Goal: Transaction & Acquisition: Book appointment/travel/reservation

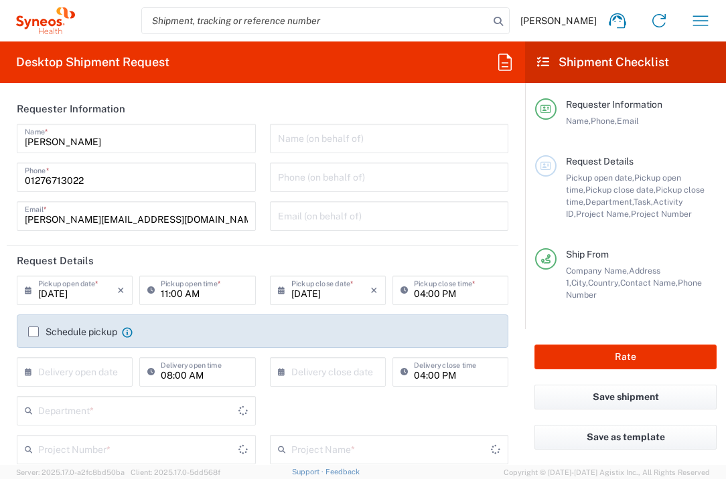
type input "[GEOGRAPHIC_DATA]"
type input "3235"
type input "[GEOGRAPHIC_DATA]"
type input "Syneos Health UK Limited"
click at [88, 363] on input "text" at bounding box center [77, 370] width 79 height 23
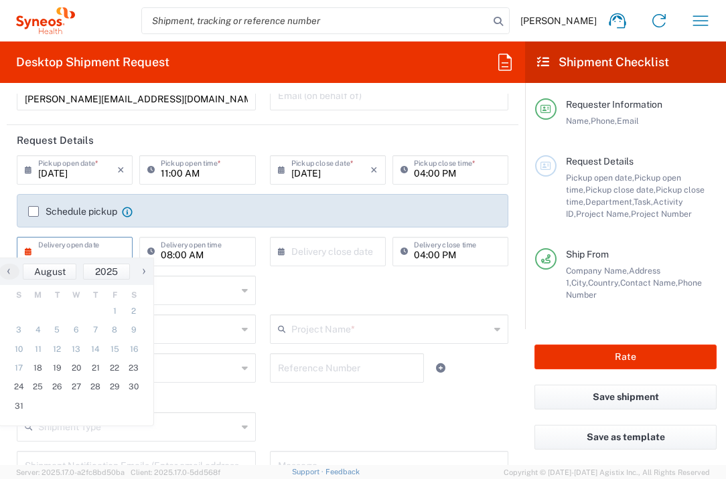
scroll to position [126, 0]
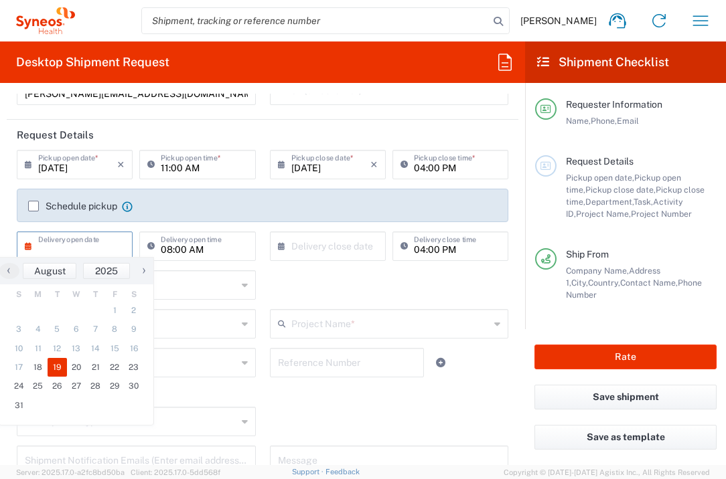
drag, startPoint x: 54, startPoint y: 367, endPoint x: 68, endPoint y: 363, distance: 14.2
click at [54, 367] on span "19" at bounding box center [57, 367] width 19 height 19
type input "[DATE]"
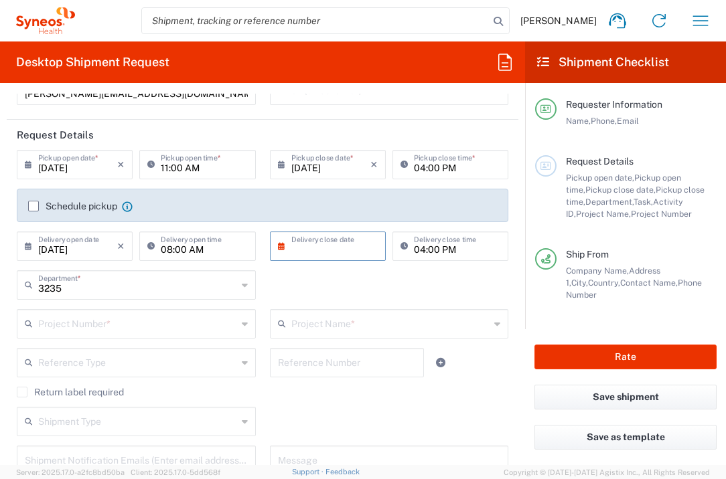
click at [308, 244] on input "text" at bounding box center [330, 245] width 79 height 23
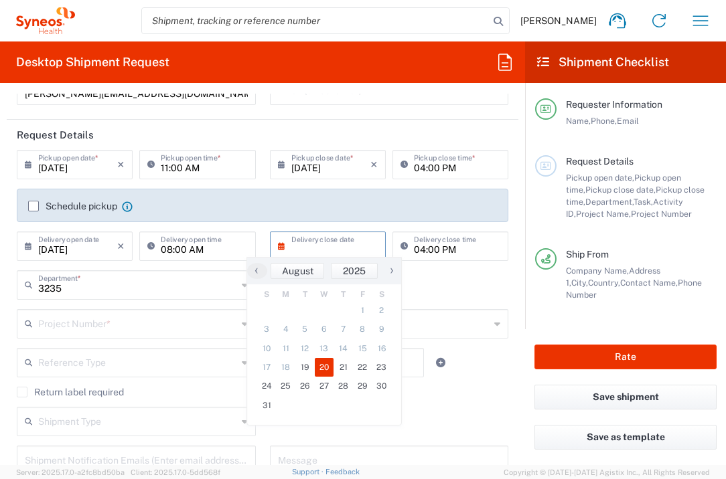
type input "[DATE]"
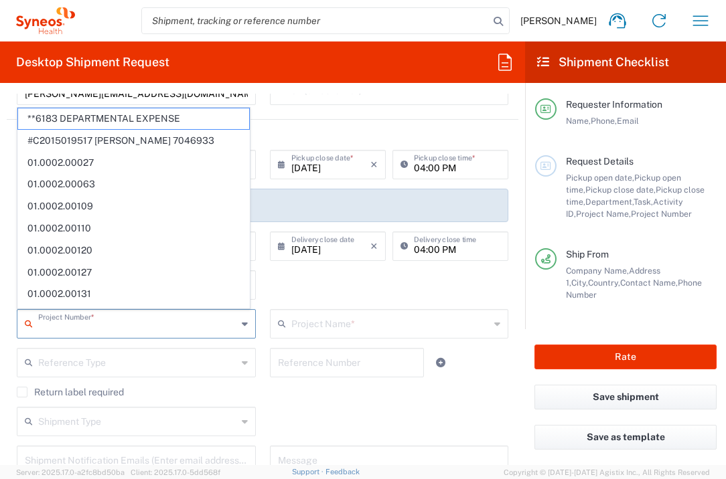
click at [167, 322] on input "text" at bounding box center [137, 322] width 199 height 23
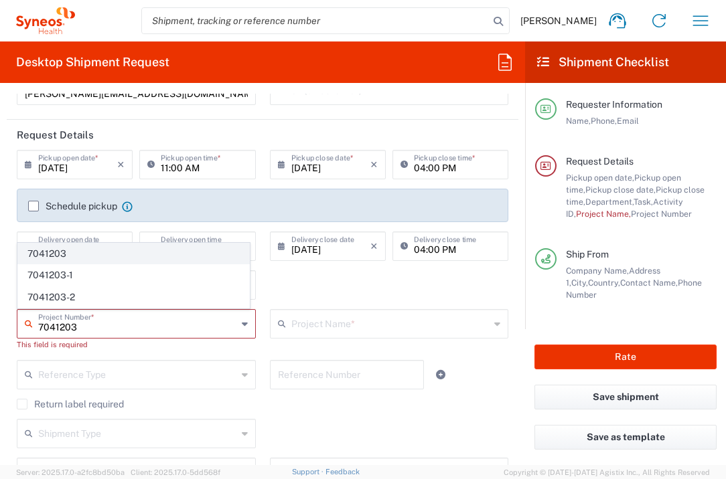
type input "7041203"
click at [108, 254] on span "7041203" at bounding box center [133, 254] width 231 height 21
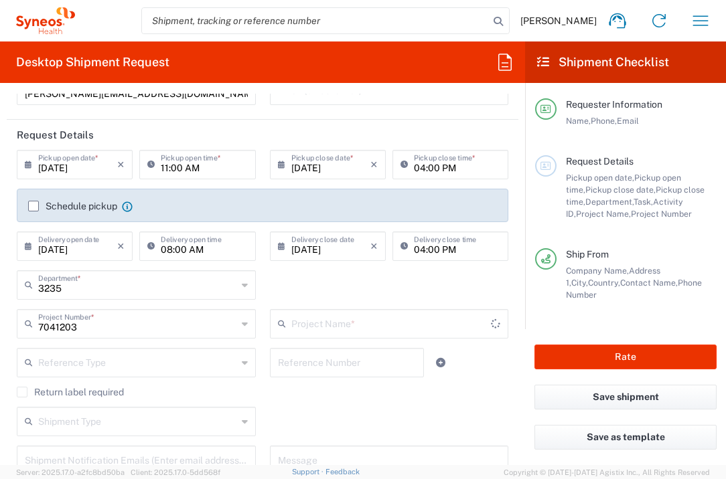
type input "Teva 7041203"
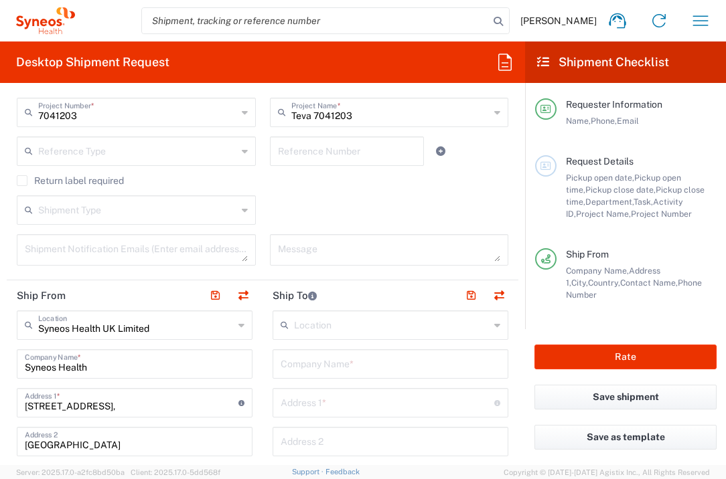
scroll to position [527, 0]
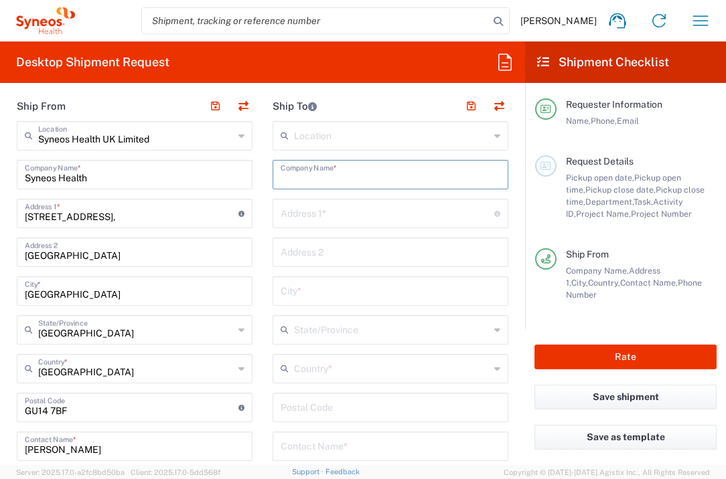
click at [333, 173] on input "text" at bounding box center [390, 173] width 220 height 23
type input "Ltd. LOR Clinic"
type input "[STREET_ADDRESS]"
type input "1004"
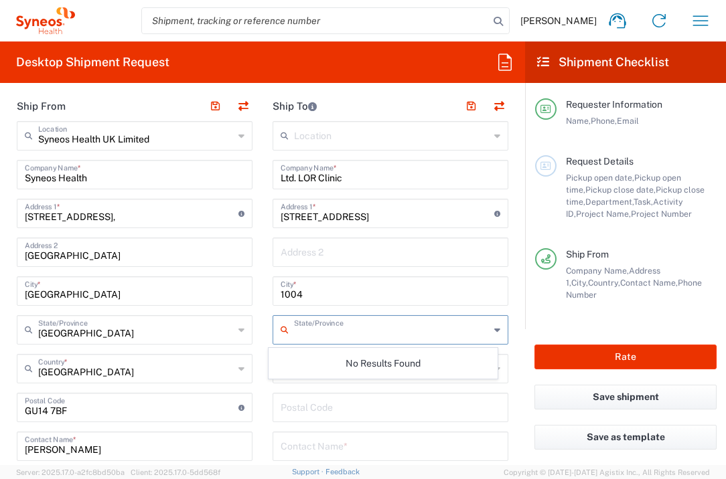
type input "R"
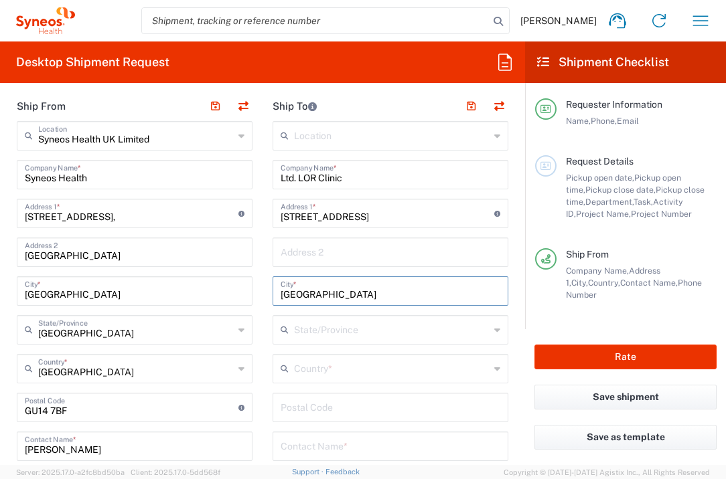
type input "[GEOGRAPHIC_DATA]"
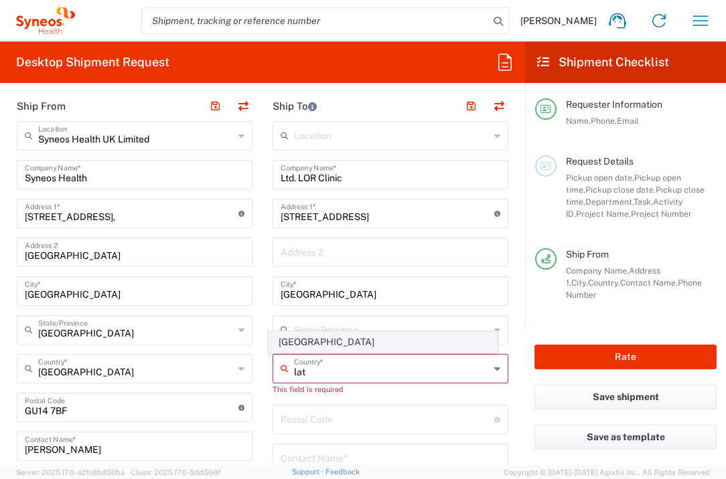
click at [305, 333] on span "[GEOGRAPHIC_DATA]" at bounding box center [383, 342] width 228 height 21
type input "[GEOGRAPHIC_DATA]"
type input "Sender/Shipper"
type input "Delivery Duty Paid"
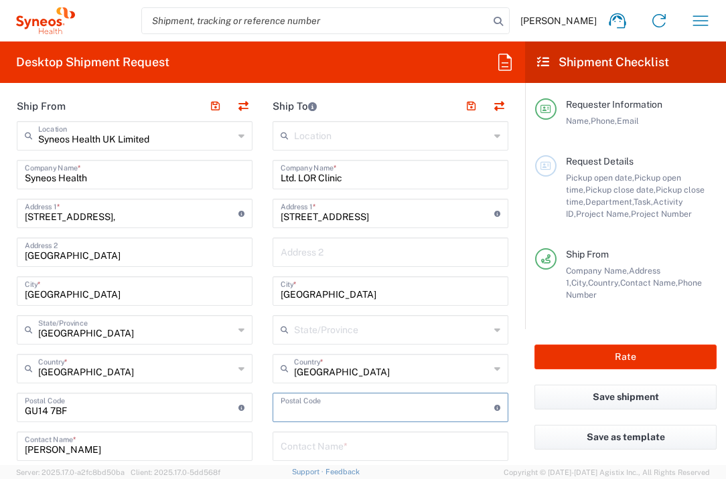
click at [309, 411] on input "undefined" at bounding box center [387, 406] width 214 height 23
type input "1004"
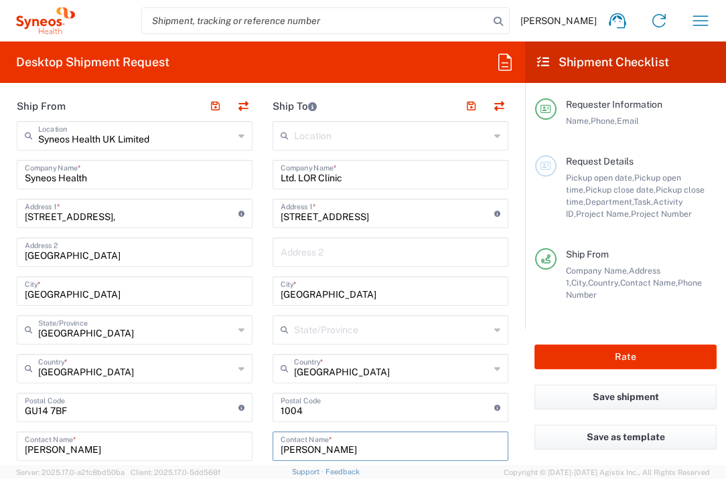
type input "[PERSON_NAME]"
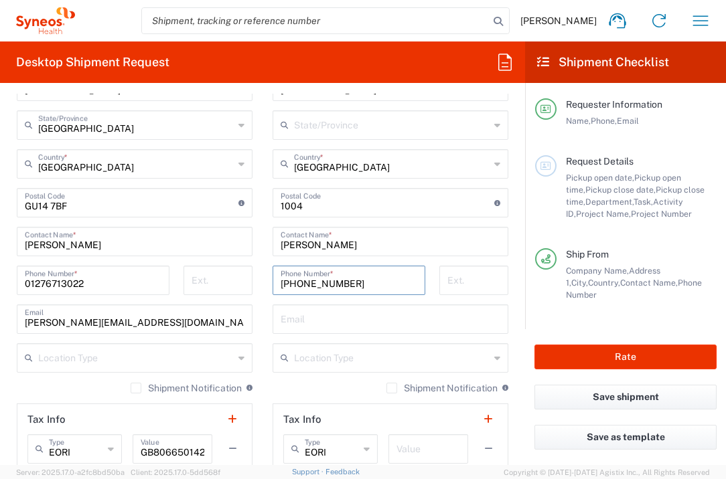
type input "[PHONE_NUMBER]"
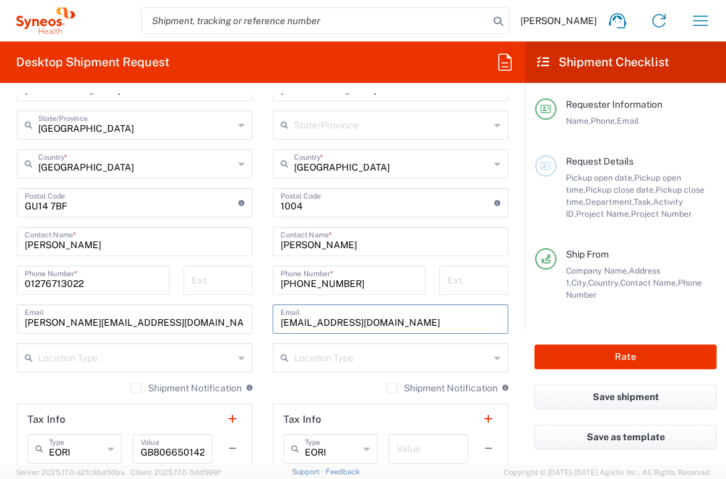
type input "[EMAIL_ADDRESS][DOMAIN_NAME]"
click at [424, 448] on input "text" at bounding box center [428, 447] width 64 height 23
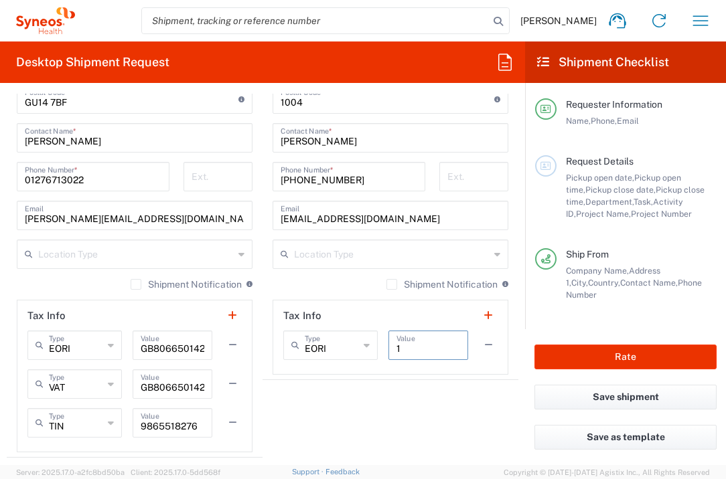
scroll to position [980, 0]
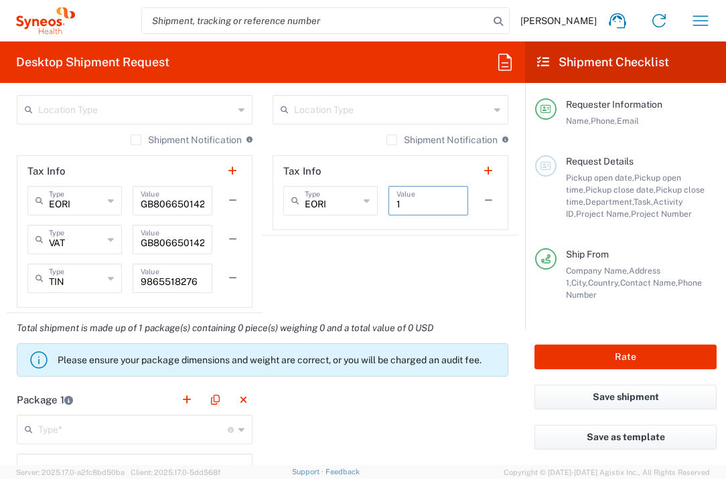
type input "1"
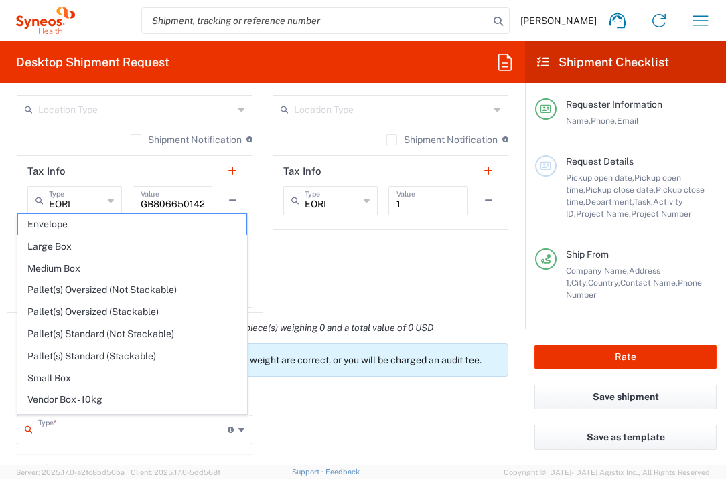
click at [171, 428] on input "text" at bounding box center [132, 428] width 189 height 23
click at [102, 226] on span "Envelope" at bounding box center [132, 224] width 228 height 21
type input "Envelope"
type input "1"
type input "9.5"
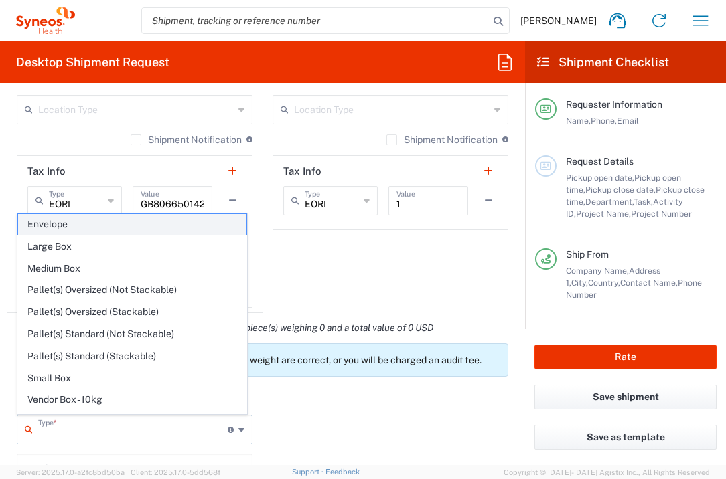
type input "12.5"
type input "0.25"
type input "in"
type input "0.45"
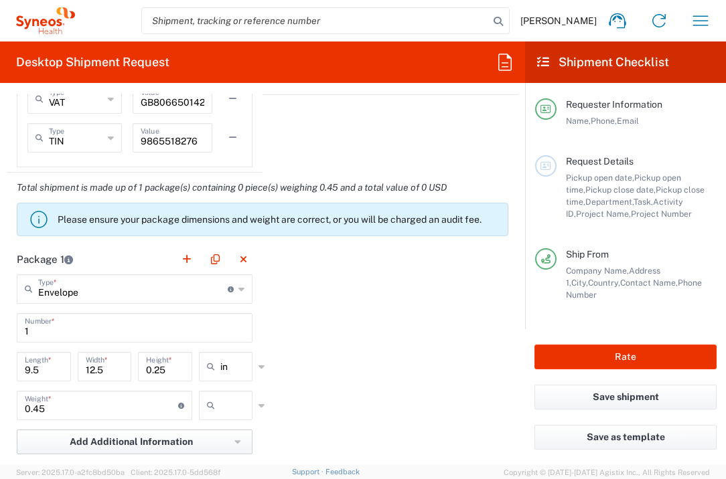
scroll to position [1146, 0]
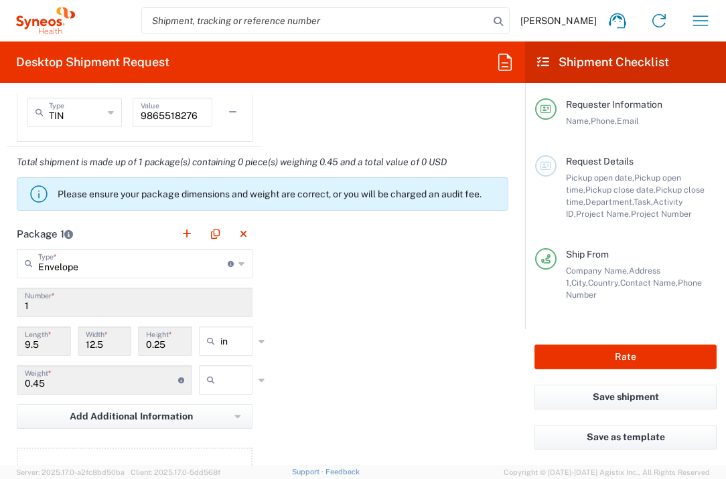
click at [212, 382] on icon at bounding box center [213, 379] width 13 height 21
click at [237, 438] on span "lbs" at bounding box center [221, 430] width 50 height 21
type input "lbs"
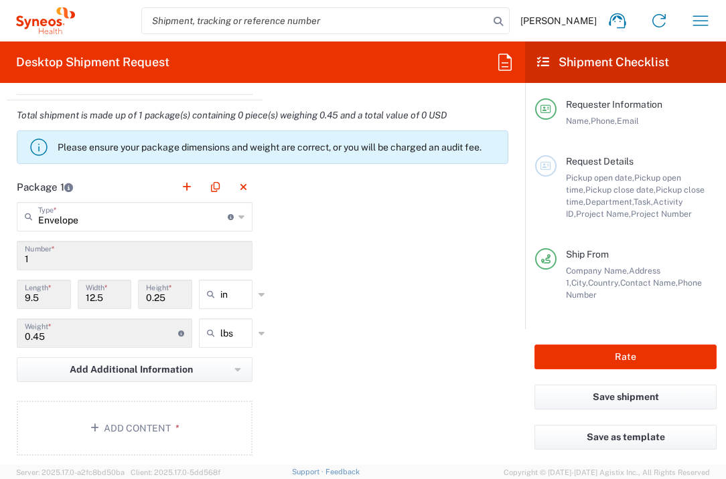
scroll to position [1350, 0]
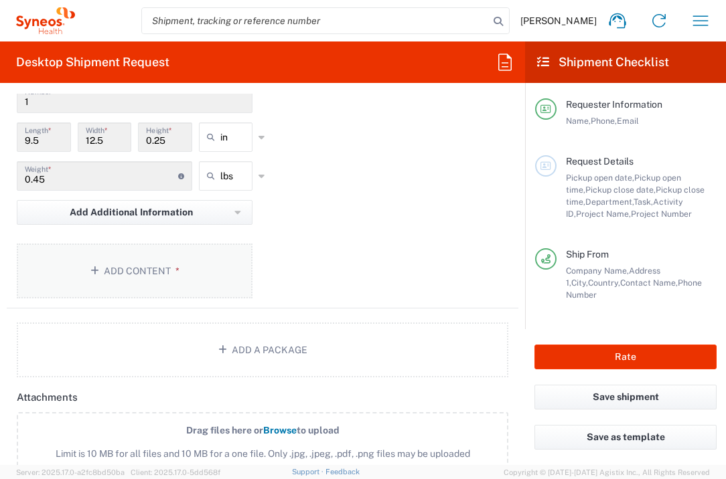
click at [202, 284] on button "Add Content *" at bounding box center [135, 271] width 236 height 55
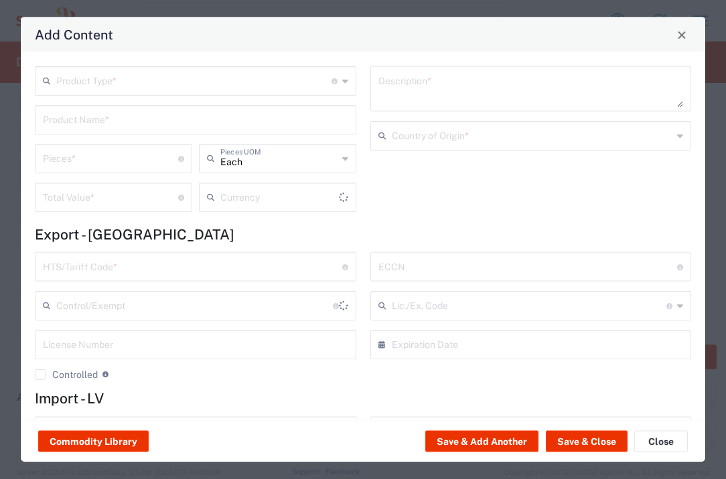
type input "US Dollar"
click at [253, 88] on input "text" at bounding box center [193, 79] width 275 height 23
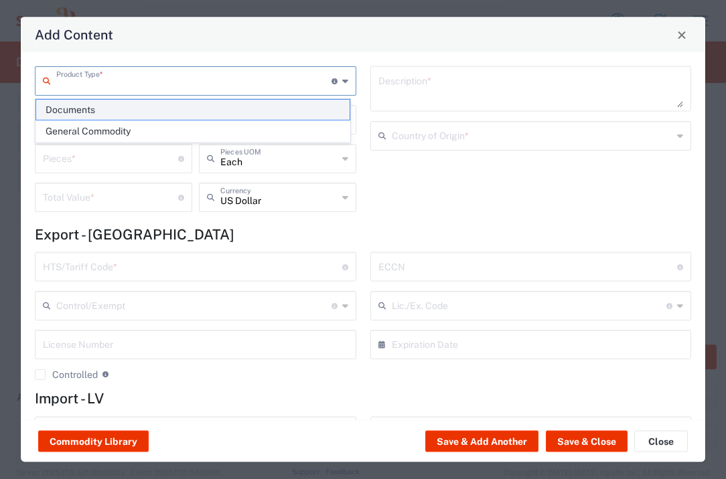
click at [216, 119] on span "Documents" at bounding box center [192, 110] width 313 height 21
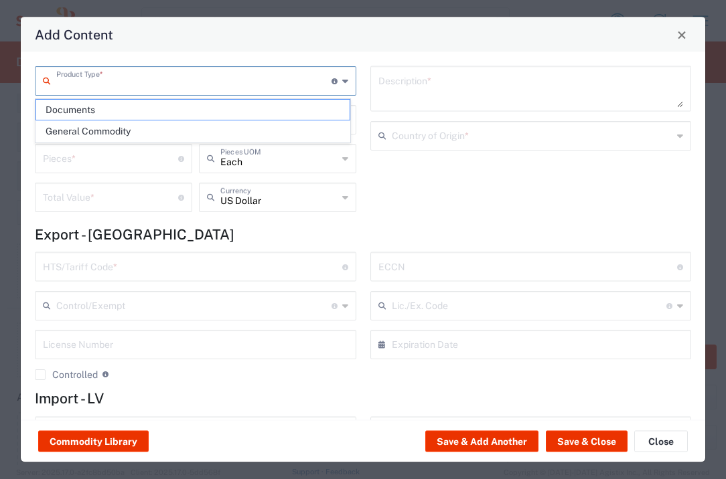
type input "Documents"
type input "1"
type textarea "Documents"
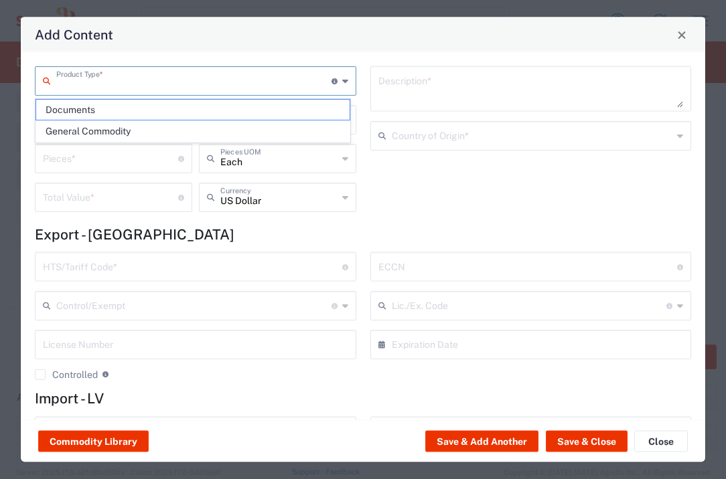
type input "[GEOGRAPHIC_DATA]"
type input "0000.00.0000"
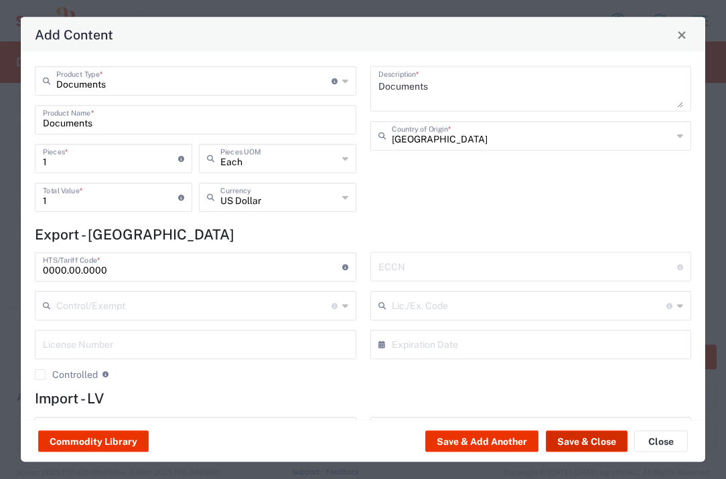
click at [586, 446] on button "Save & Close" at bounding box center [587, 441] width 82 height 21
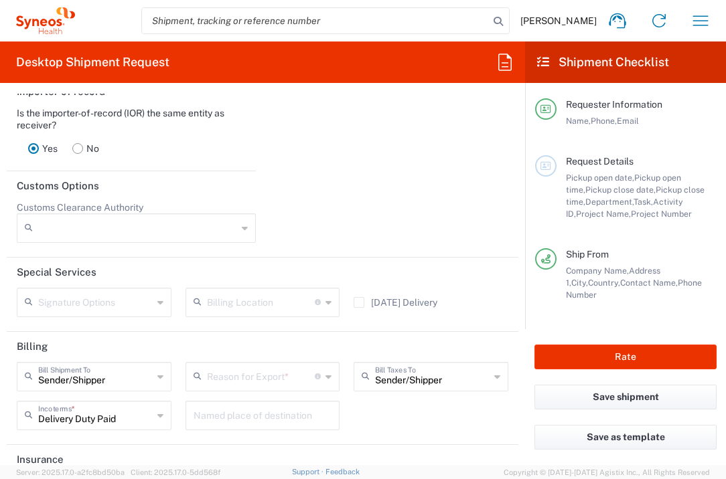
scroll to position [1928, 0]
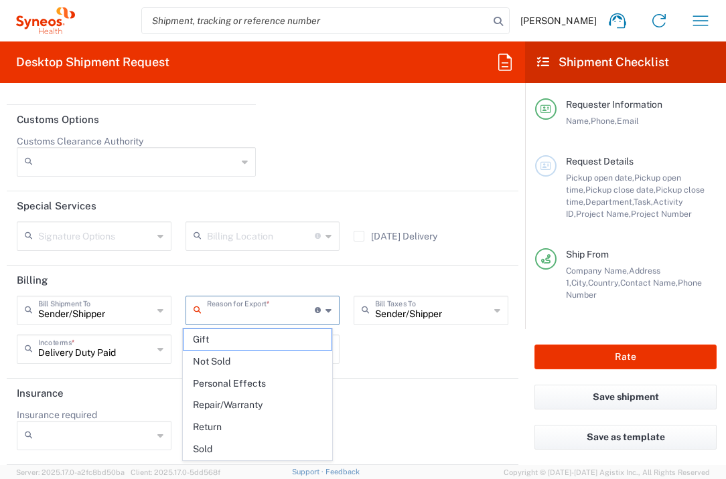
click at [264, 314] on input "text" at bounding box center [261, 309] width 108 height 23
click at [307, 357] on span "Not Sold" at bounding box center [257, 361] width 149 height 21
type input "Not Sold"
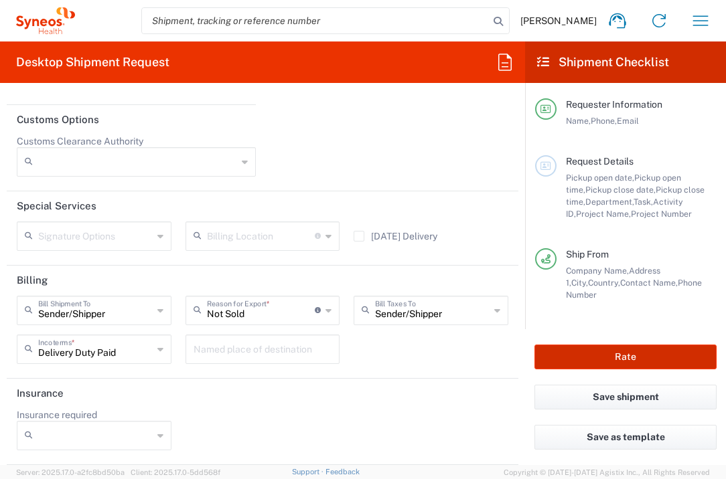
drag, startPoint x: 559, startPoint y: 357, endPoint x: 535, endPoint y: 276, distance: 84.3
click at [560, 357] on button "Rate" at bounding box center [625, 357] width 182 height 25
type input "7041203"
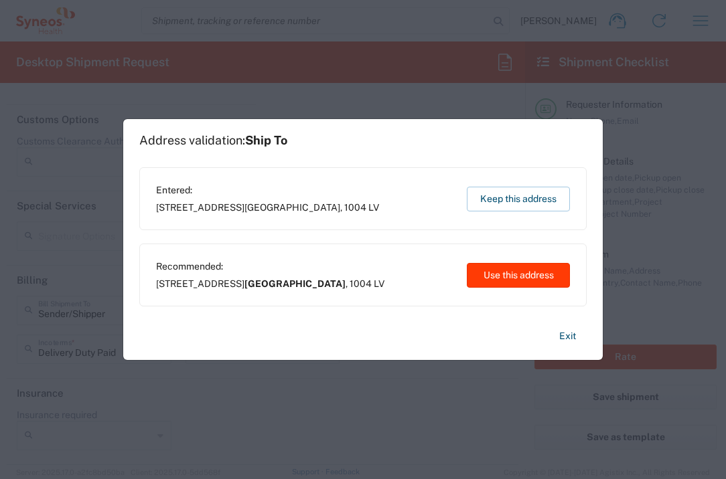
click at [494, 269] on button "Use this address" at bounding box center [518, 275] width 103 height 25
type input "[GEOGRAPHIC_DATA]"
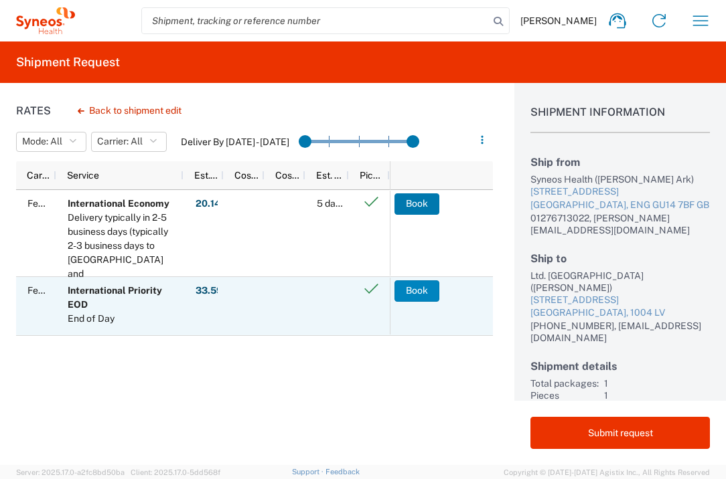
click at [422, 295] on button "Book" at bounding box center [416, 290] width 45 height 21
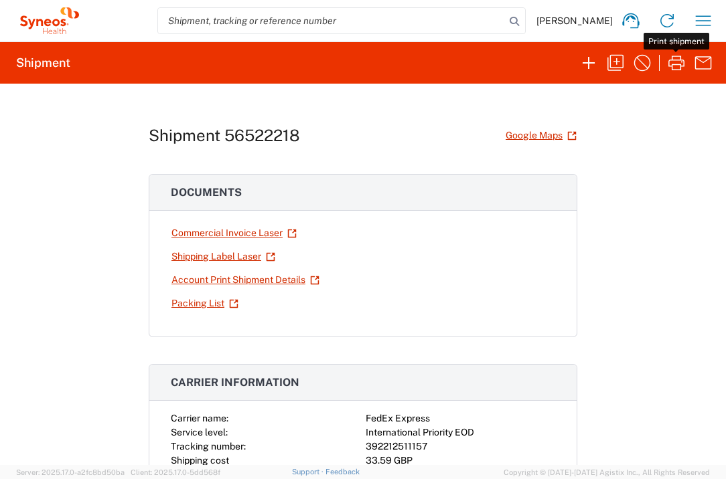
click at [671, 59] on icon "button" at bounding box center [676, 63] width 16 height 15
click at [704, 23] on icon "button" at bounding box center [702, 20] width 21 height 21
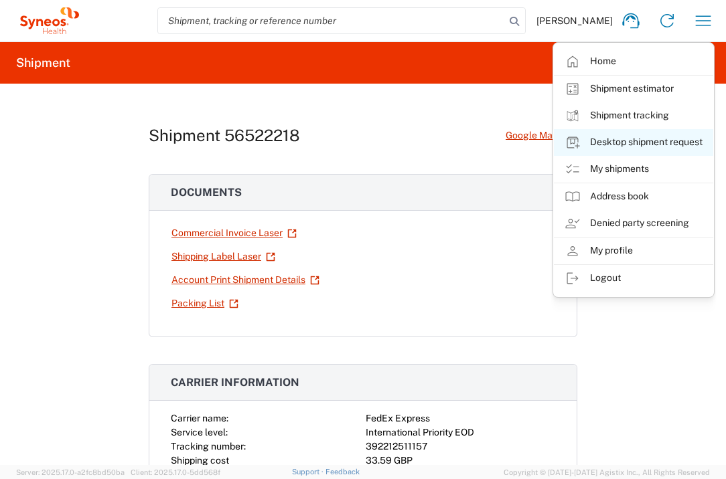
click at [690, 142] on link "Desktop shipment request" at bounding box center [633, 142] width 159 height 27
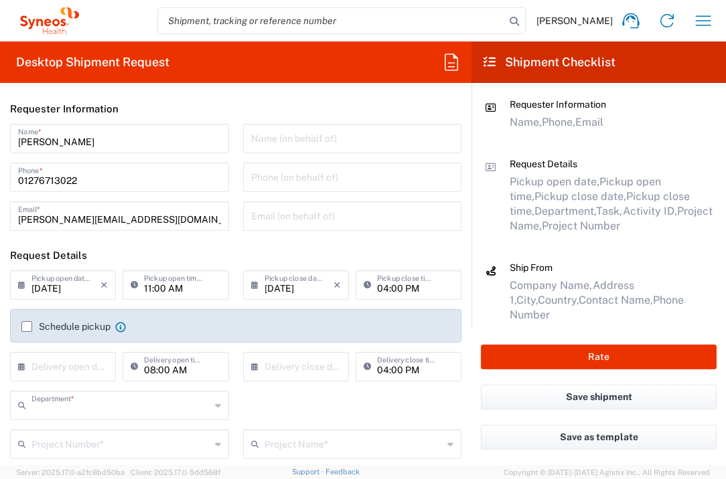
type input "3235"
type input "[GEOGRAPHIC_DATA]"
click at [56, 360] on input "text" at bounding box center [65, 365] width 69 height 23
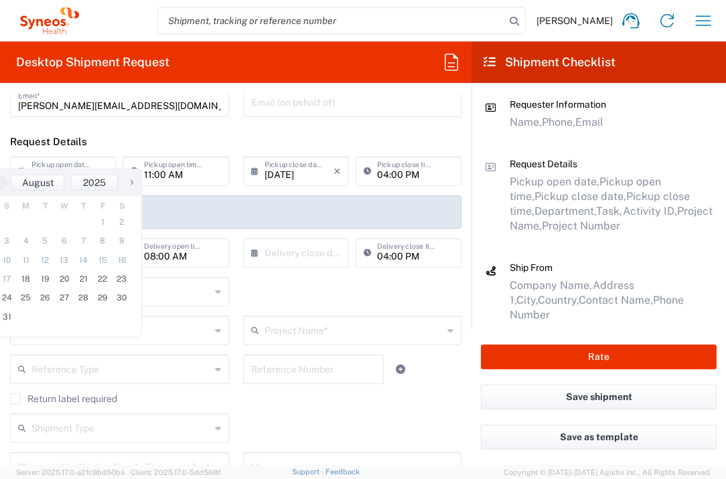
scroll to position [209, 0]
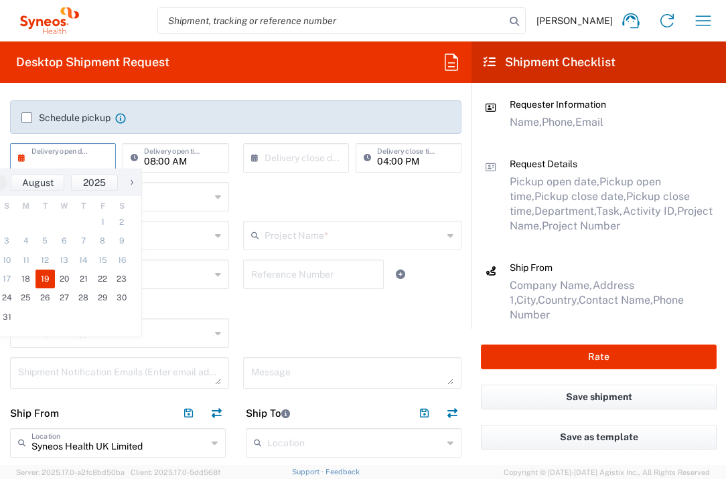
click at [52, 279] on span "19" at bounding box center [44, 279] width 19 height 19
type input "[DATE]"
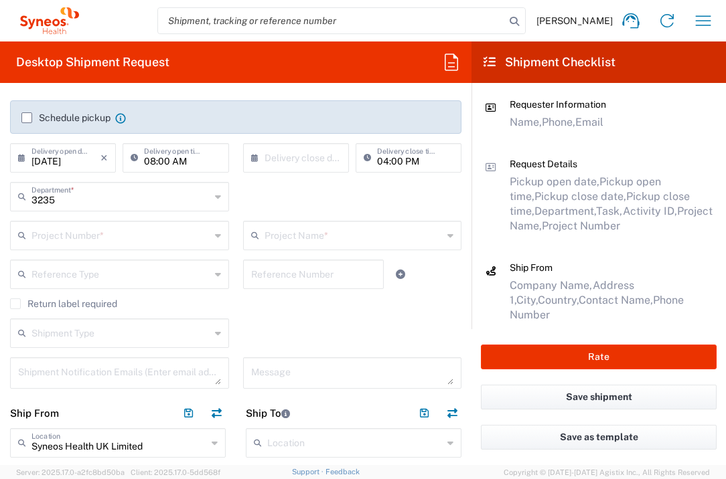
click at [314, 152] on input "text" at bounding box center [298, 156] width 69 height 23
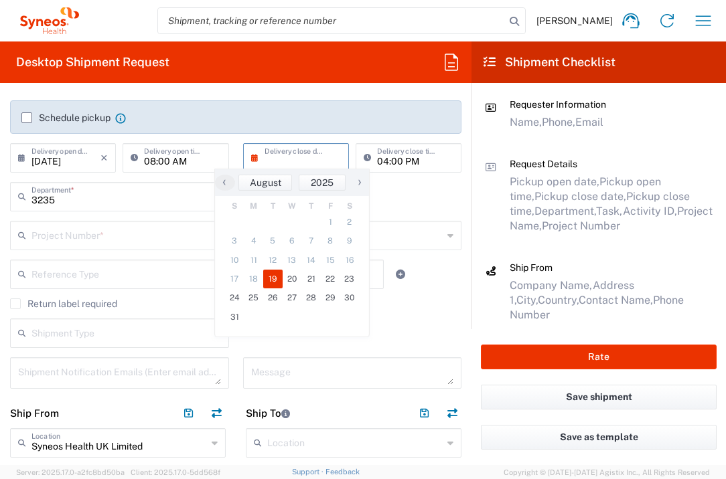
click at [271, 275] on span "19" at bounding box center [272, 279] width 19 height 19
type input "[DATE]"
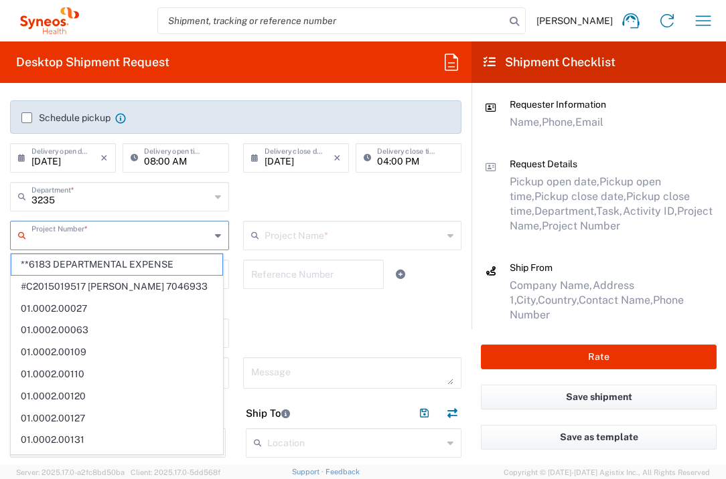
click at [119, 244] on input "text" at bounding box center [120, 234] width 179 height 23
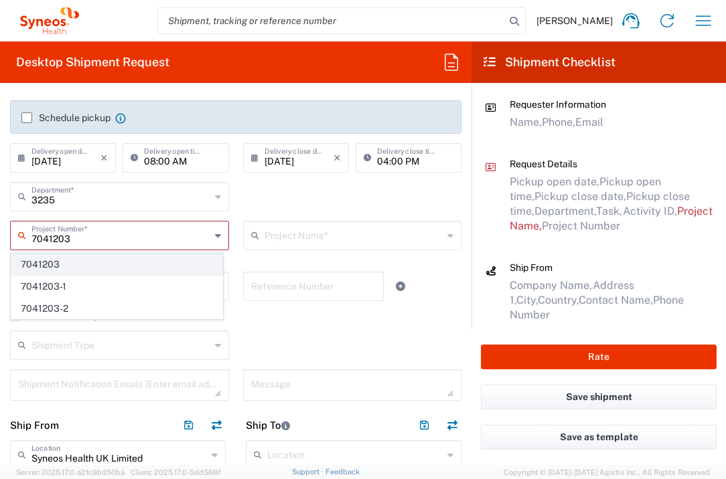
type input "7041203"
click at [91, 256] on span "7041203" at bounding box center [116, 264] width 211 height 21
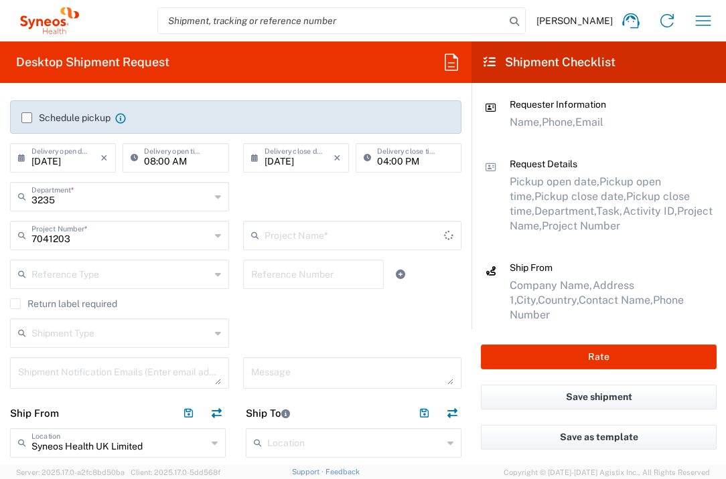
type input "Teva 7041203"
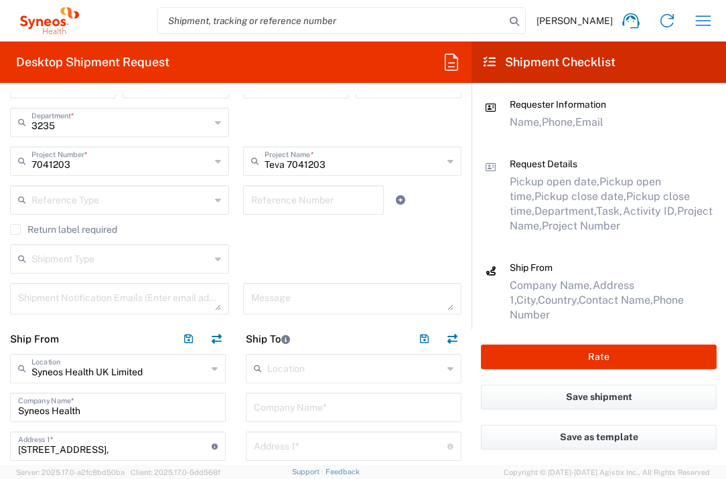
scroll to position [424, 0]
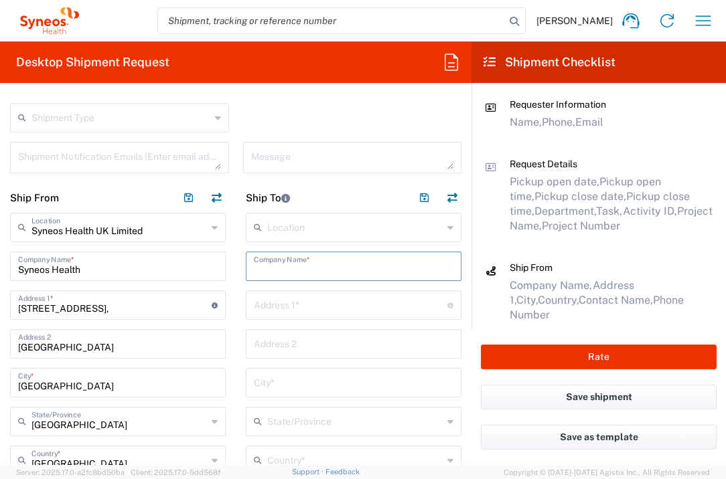
click at [339, 272] on input "text" at bounding box center [353, 265] width 199 height 23
type input "[GEOGRAPHIC_DATA]"
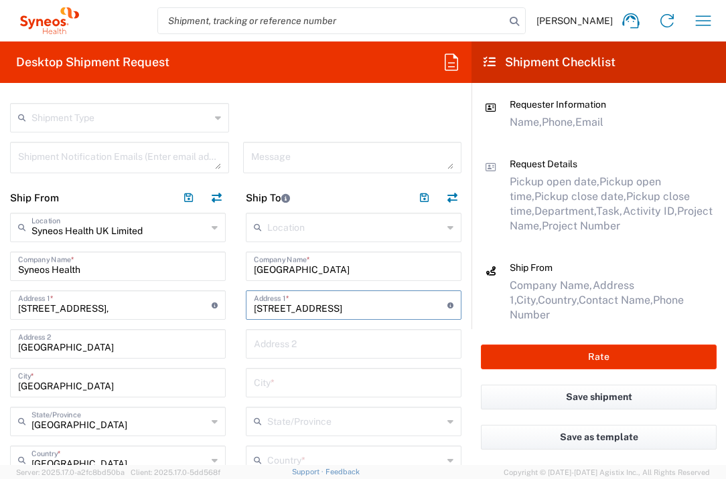
type input "[STREET_ADDRESS]"
type input "Daugavpils"
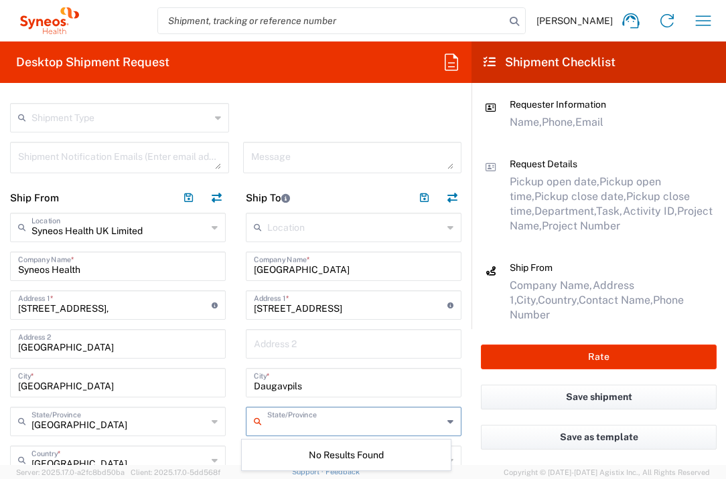
scroll to position [430, 0]
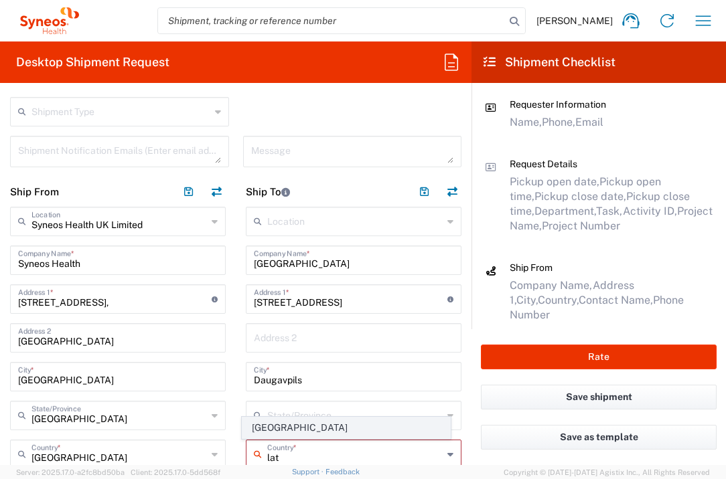
click at [268, 432] on span "[GEOGRAPHIC_DATA]" at bounding box center [346, 428] width 208 height 21
type input "[GEOGRAPHIC_DATA]"
type input "Sender/Shipper"
type input "Delivery Duty Paid"
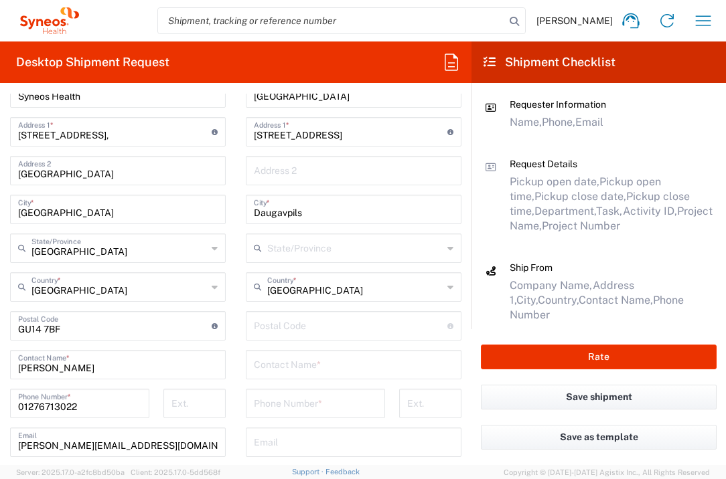
scroll to position [598, 0]
click at [315, 323] on input "undefined" at bounding box center [350, 324] width 193 height 23
type input "5417"
click at [282, 359] on input "text" at bounding box center [353, 362] width 199 height 23
type input "Secretariat"
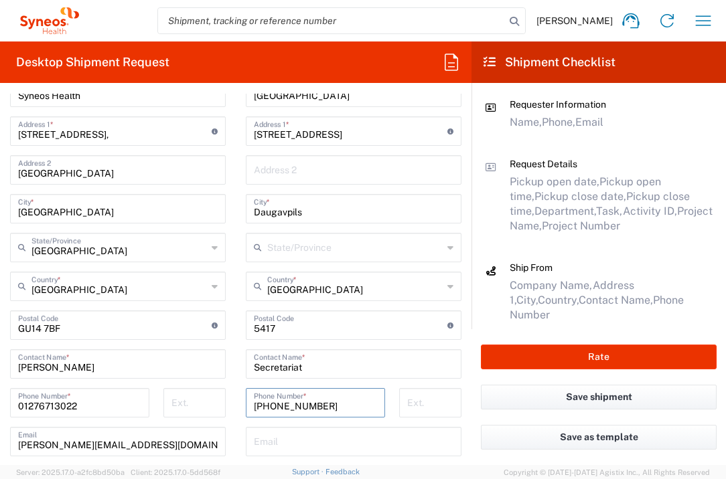
type input "[PHONE_NUMBER]"
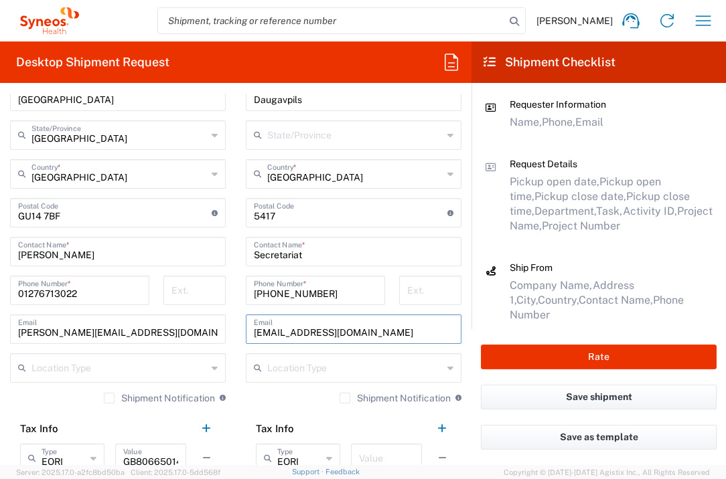
scroll to position [736, 0]
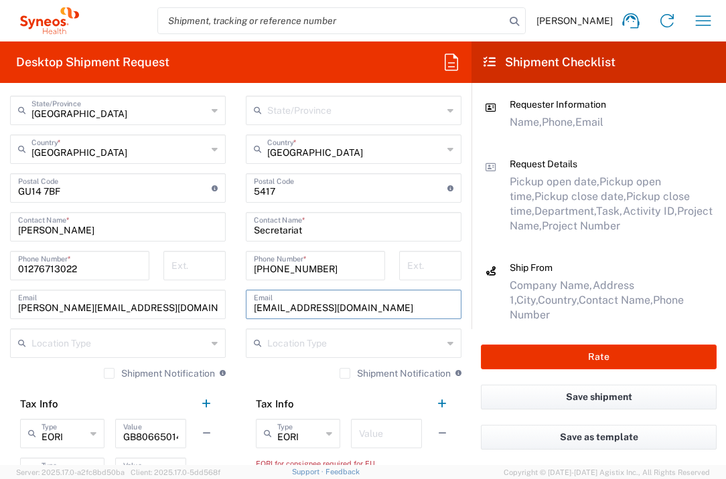
type input "[EMAIL_ADDRESS][DOMAIN_NAME]"
click at [370, 438] on input "text" at bounding box center [386, 432] width 55 height 23
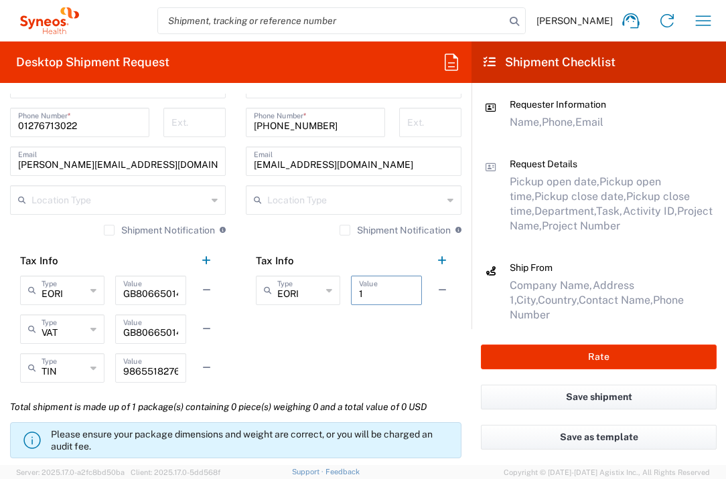
scroll to position [967, 0]
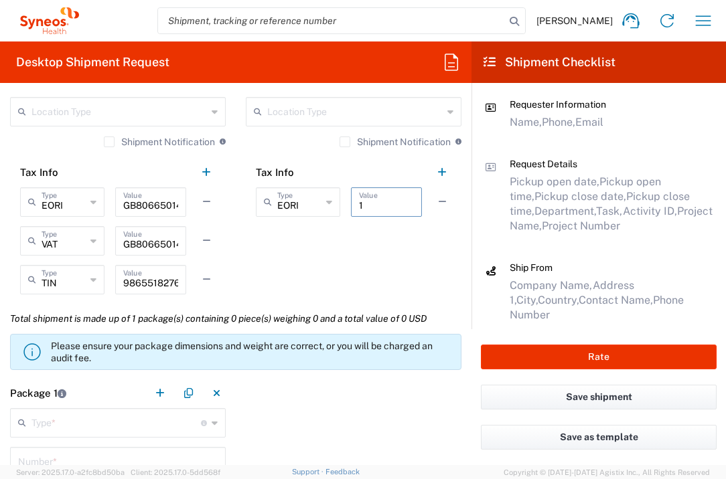
type input "1"
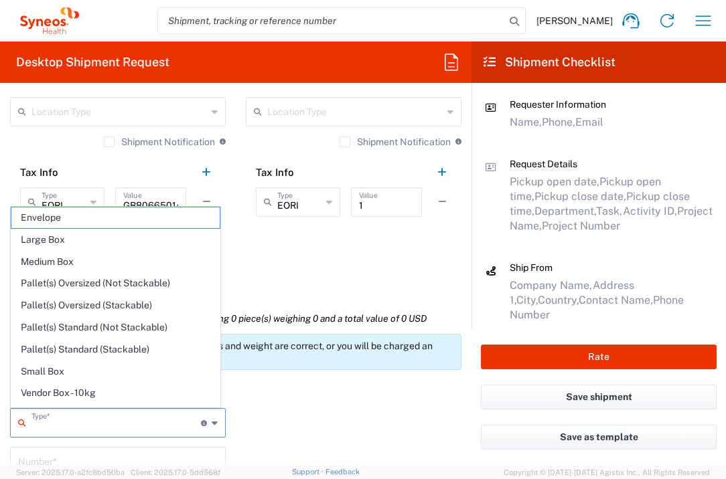
click at [98, 418] on input "text" at bounding box center [115, 421] width 169 height 23
click at [121, 212] on span "Envelope" at bounding box center [115, 217] width 208 height 21
type input "Envelope"
type input "1"
type input "9.5"
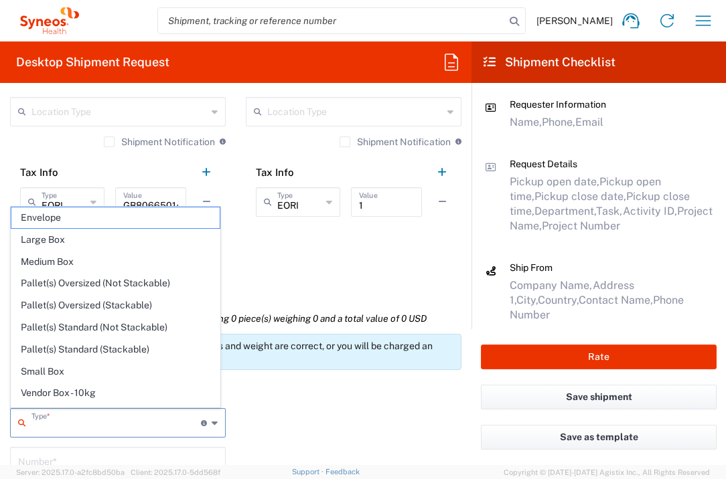
type input "12.5"
type input "0.25"
type input "in"
type input "0.45"
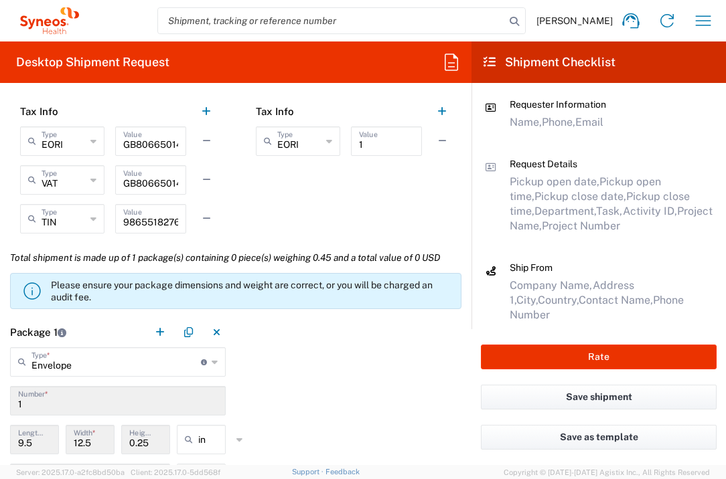
scroll to position [1152, 0]
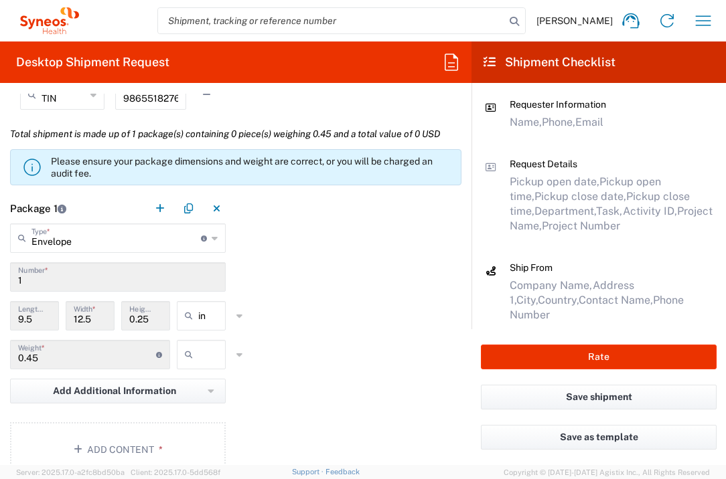
click at [208, 355] on input "text" at bounding box center [214, 354] width 33 height 21
click at [204, 410] on span "lbs" at bounding box center [196, 406] width 45 height 21
type input "lbs"
click at [165, 442] on button "Add Content *" at bounding box center [118, 449] width 216 height 55
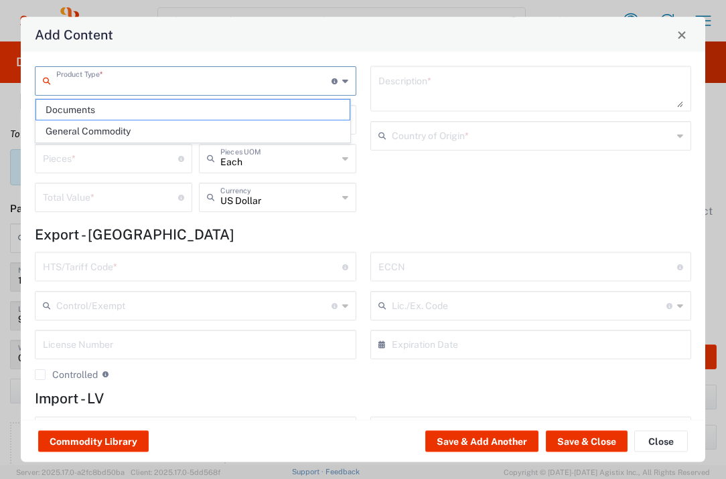
click at [170, 86] on input "text" at bounding box center [193, 79] width 275 height 23
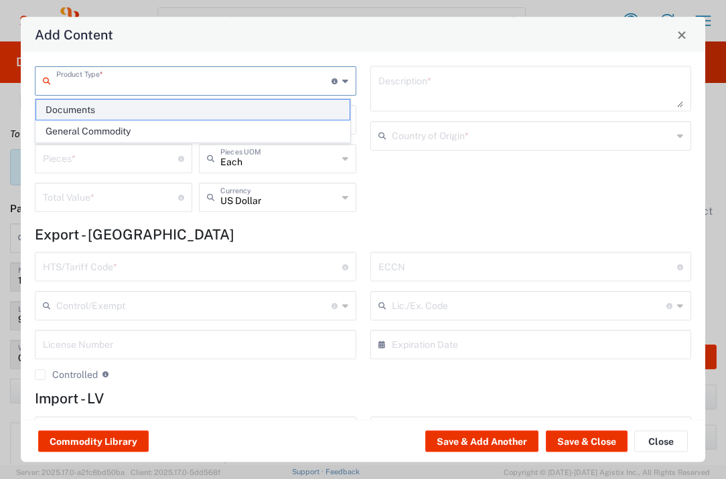
click at [169, 108] on span "Documents" at bounding box center [192, 110] width 313 height 21
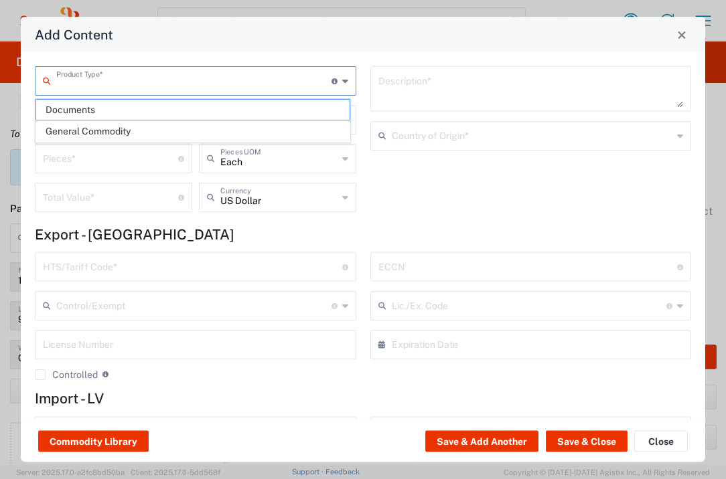
type input "Documents"
type input "1"
type textarea "Documents"
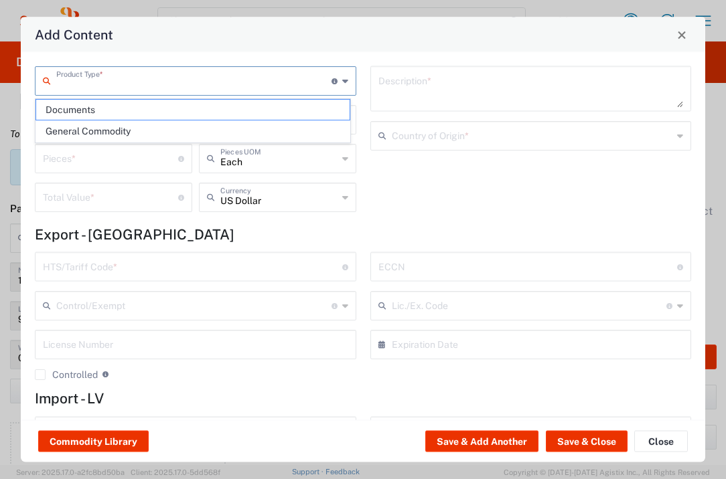
type input "[GEOGRAPHIC_DATA]"
type input "0000.00.0000"
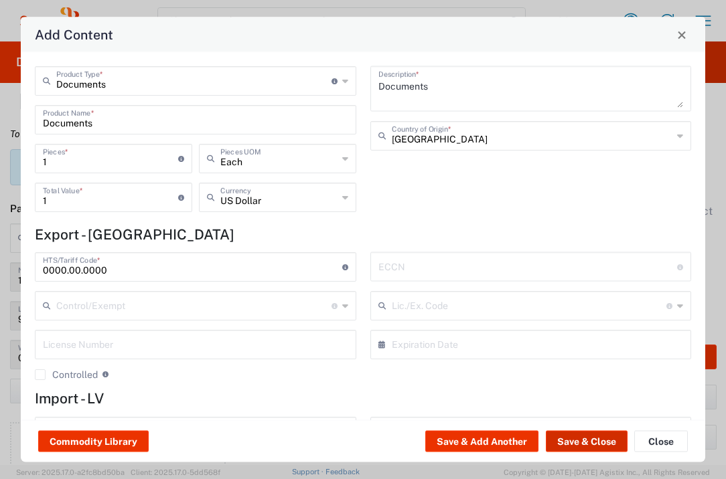
click at [591, 444] on button "Save & Close" at bounding box center [587, 441] width 82 height 21
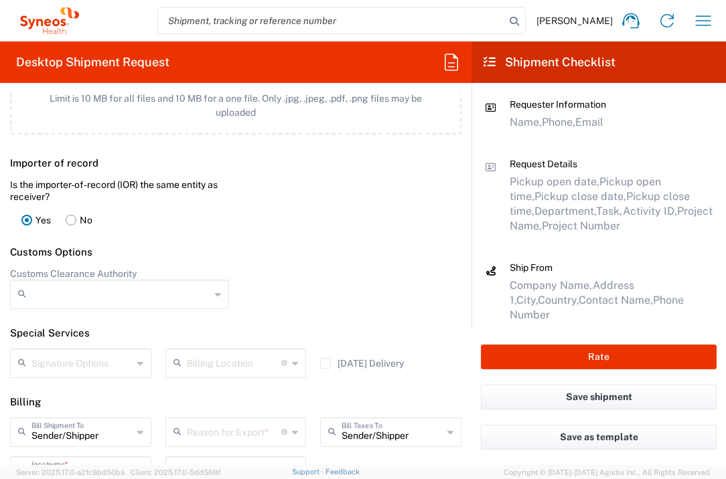
scroll to position [1871, 0]
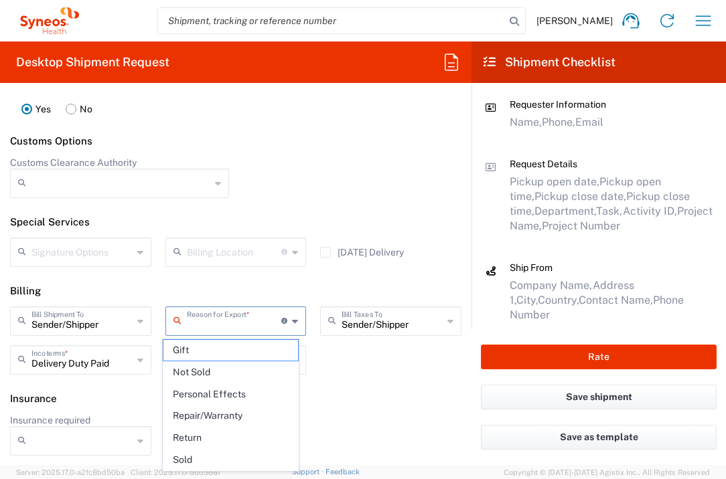
click at [244, 327] on input "text" at bounding box center [234, 320] width 95 height 23
click at [240, 369] on span "Not Sold" at bounding box center [230, 372] width 135 height 21
type input "Not Sold"
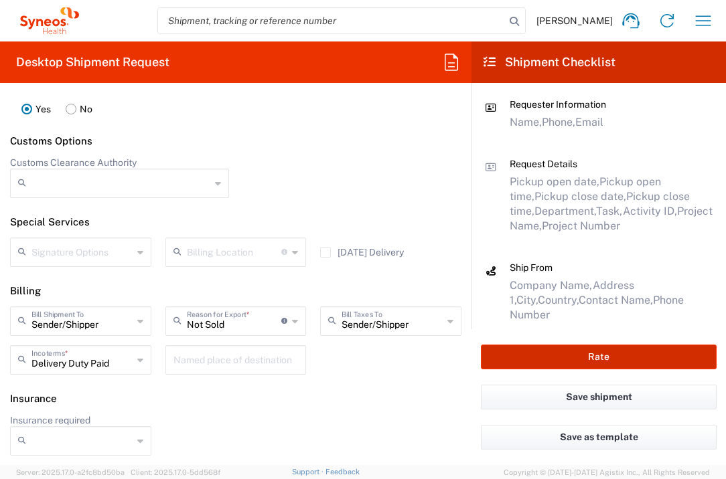
click at [565, 358] on button "Rate" at bounding box center [599, 357] width 236 height 25
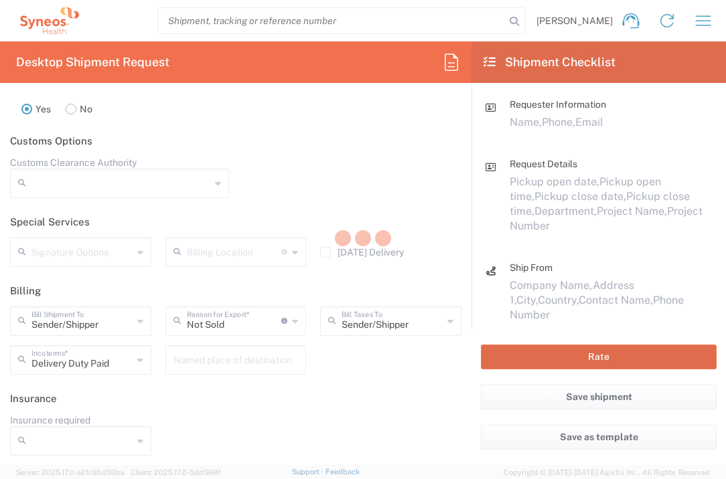
type input "7041203"
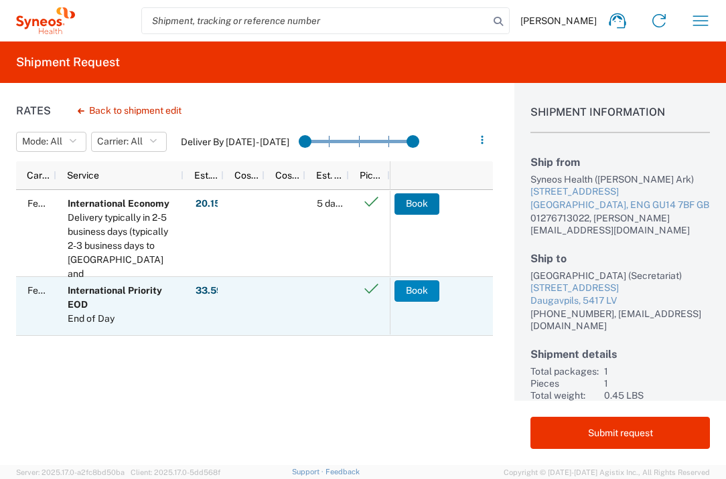
click at [428, 292] on button "Book" at bounding box center [416, 290] width 45 height 21
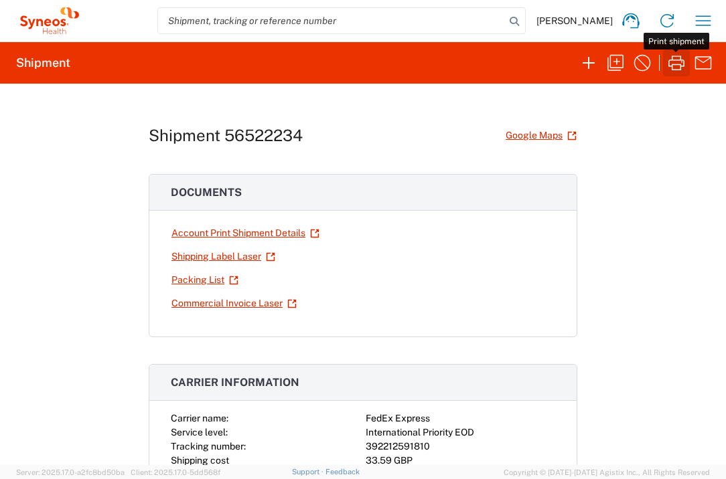
click at [678, 61] on icon "button" at bounding box center [675, 62] width 21 height 21
click at [709, 15] on icon "button" at bounding box center [702, 20] width 15 height 10
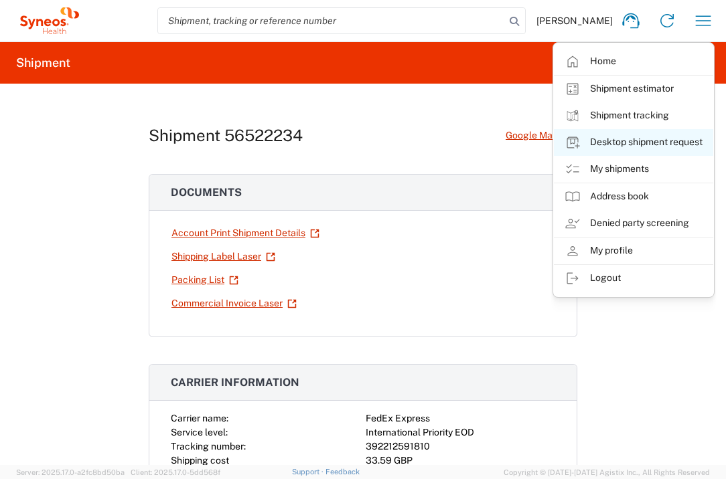
click at [667, 141] on link "Desktop shipment request" at bounding box center [633, 142] width 159 height 27
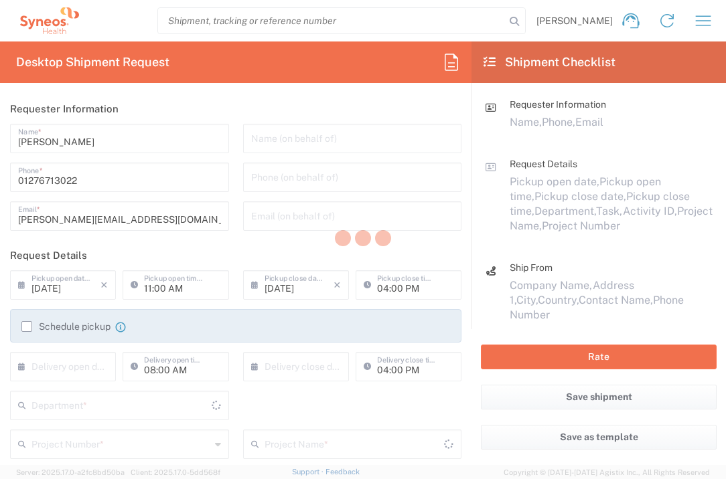
type input "3235"
type input "[GEOGRAPHIC_DATA]"
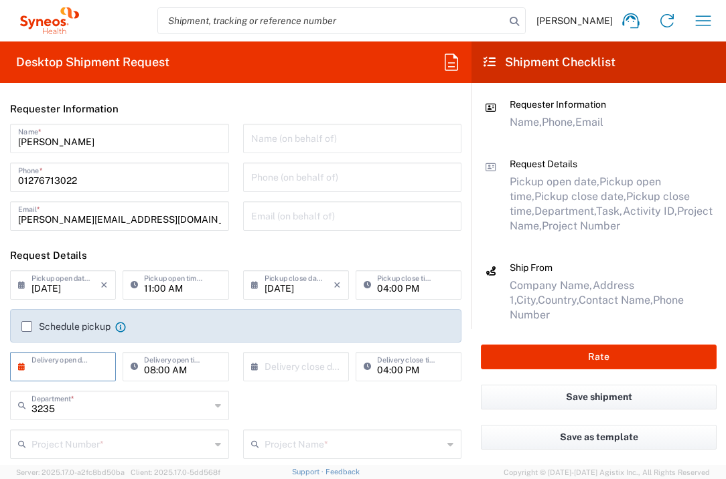
click at [78, 361] on input "text" at bounding box center [65, 365] width 69 height 23
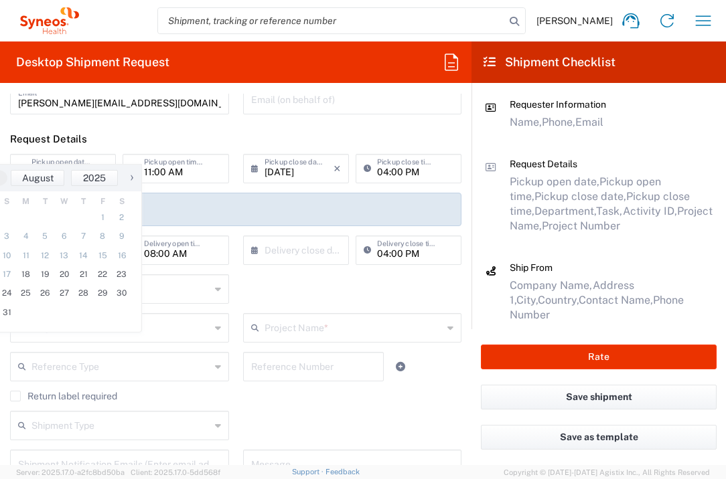
scroll to position [214, 0]
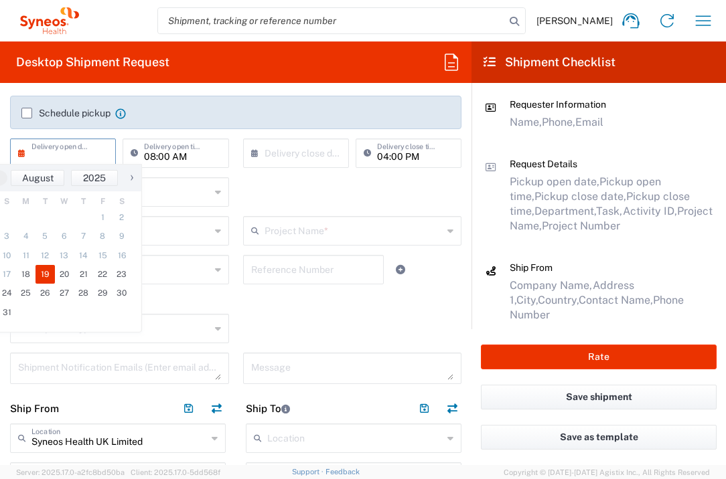
click at [44, 273] on span "19" at bounding box center [44, 274] width 19 height 19
type input "[DATE]"
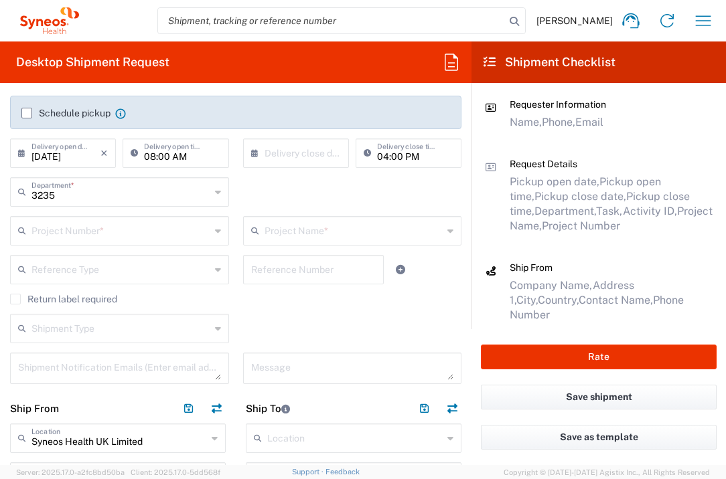
click at [288, 147] on input "text" at bounding box center [298, 152] width 69 height 23
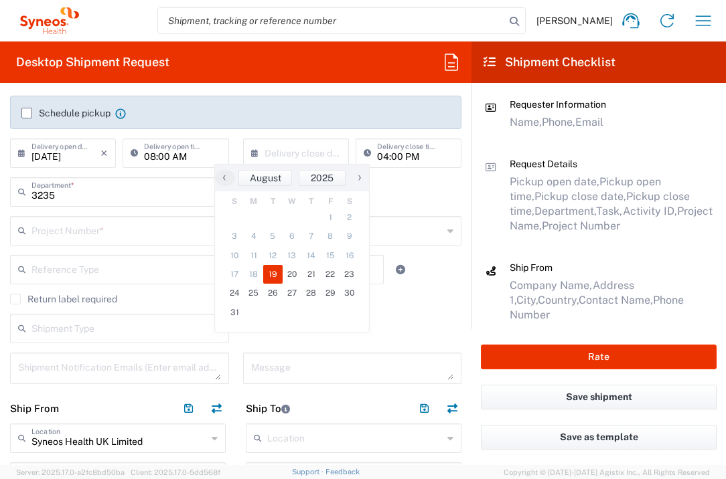
click at [269, 274] on span "19" at bounding box center [272, 274] width 19 height 19
type input "[DATE]"
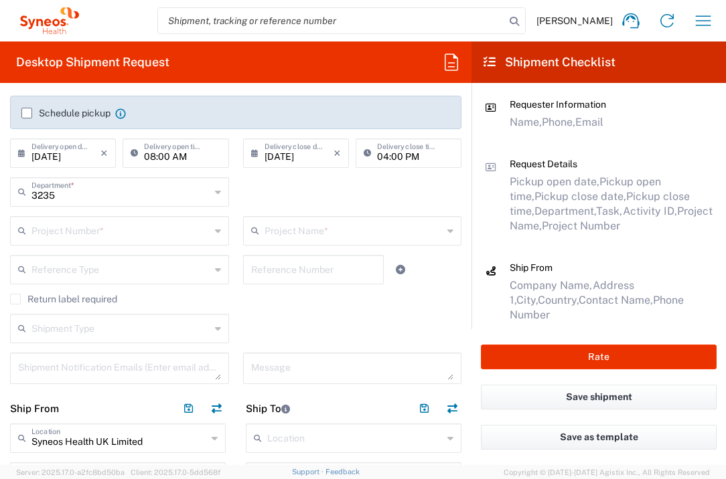
drag, startPoint x: 151, startPoint y: 231, endPoint x: 257, endPoint y: 244, distance: 106.5
click at [151, 231] on input "text" at bounding box center [120, 229] width 179 height 23
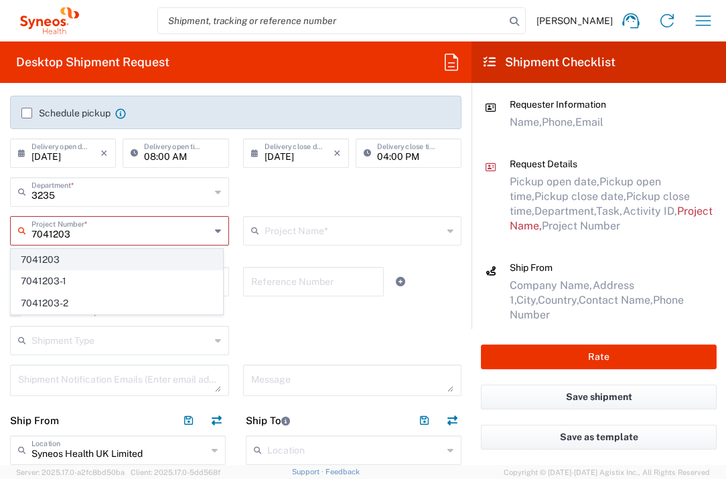
type input "7041203"
click at [143, 261] on span "7041203" at bounding box center [116, 260] width 211 height 21
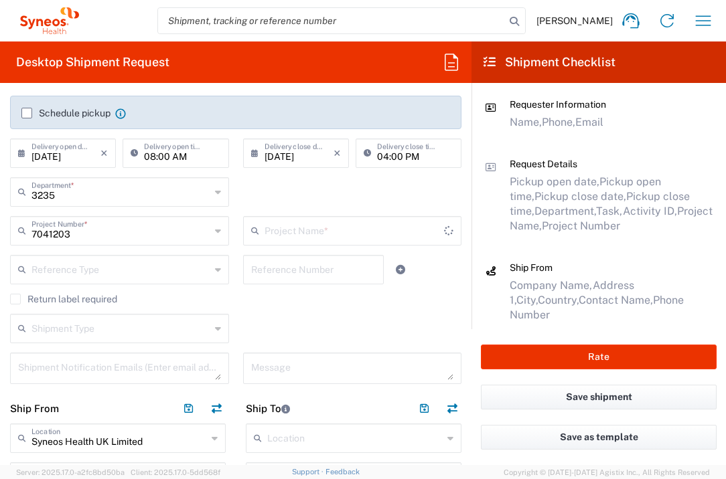
type input "Teva 7041203"
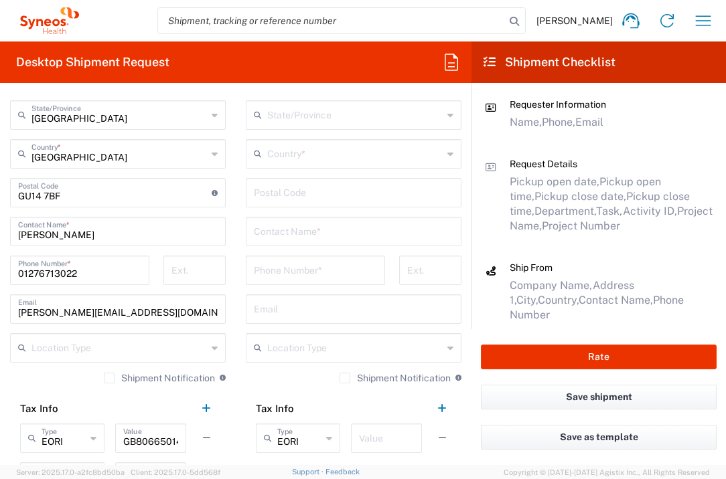
scroll to position [574, 0]
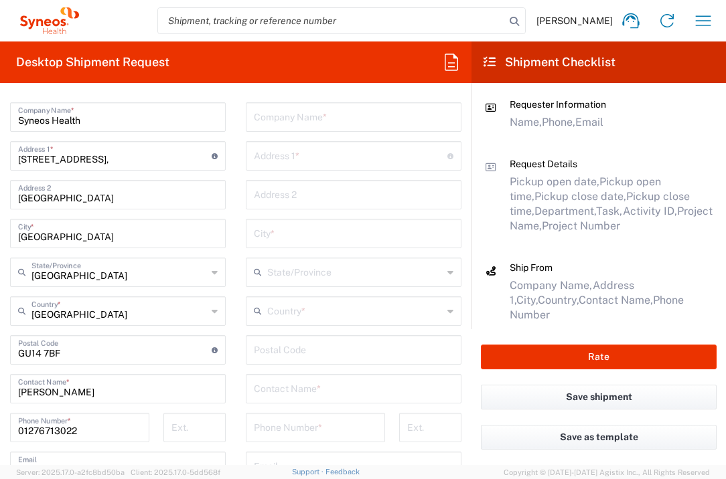
drag, startPoint x: 296, startPoint y: 129, endPoint x: 295, endPoint y: 121, distance: 7.4
click at [296, 129] on div "Company Name *" at bounding box center [354, 116] width 216 height 29
click at [296, 120] on input "text" at bounding box center [353, 115] width 199 height 23
type input "\"
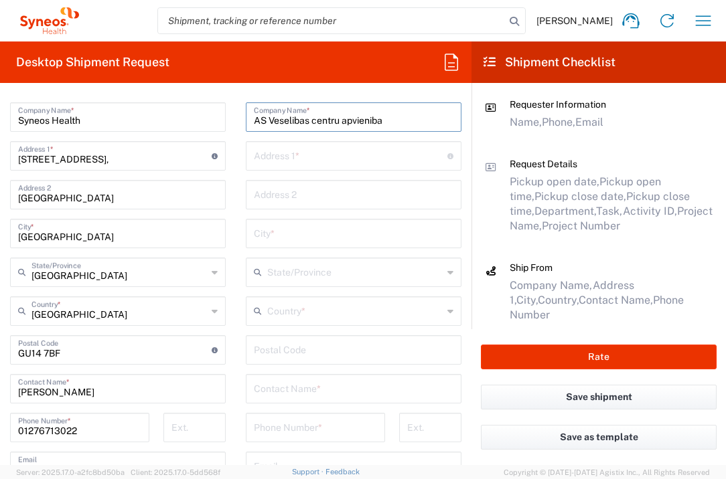
type input "AS Veselibas centru apvieniba"
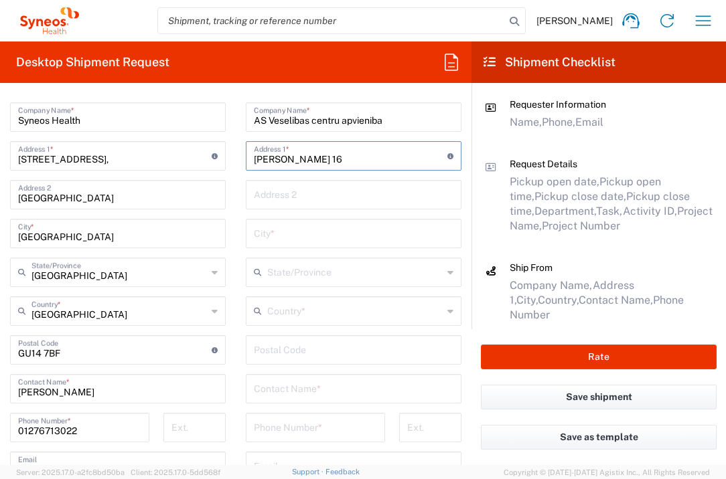
type input "[PERSON_NAME] 16"
type input "[GEOGRAPHIC_DATA]"
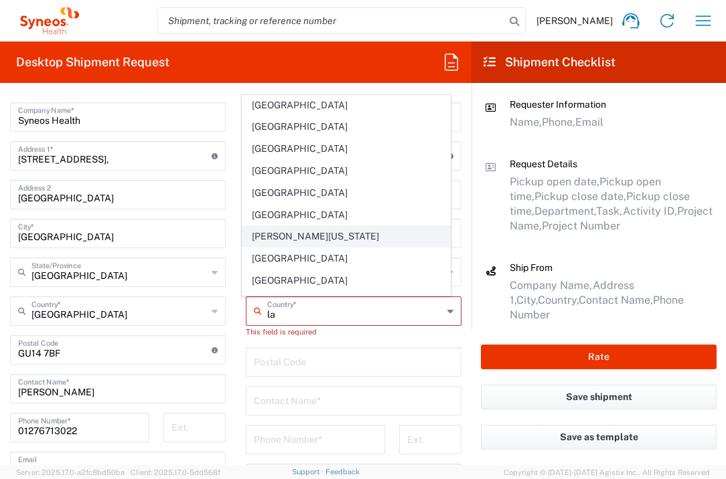
scroll to position [396, 0]
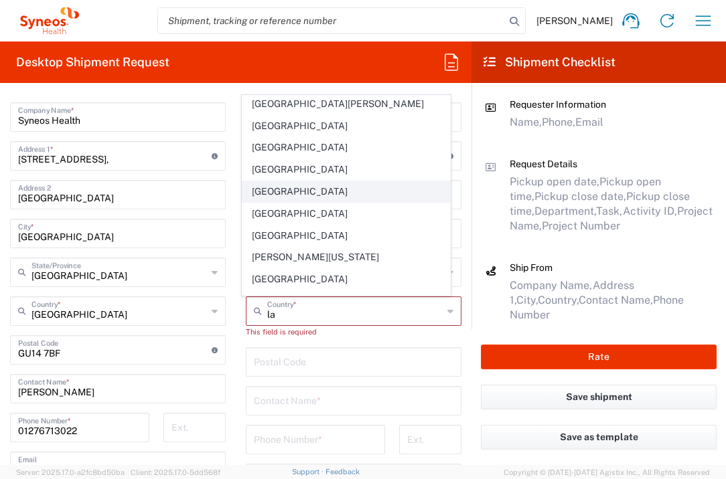
click at [273, 181] on span "[GEOGRAPHIC_DATA]" at bounding box center [346, 191] width 208 height 21
type input "[GEOGRAPHIC_DATA]"
type input "Sender/Shipper"
type input "Delivery Duty Paid"
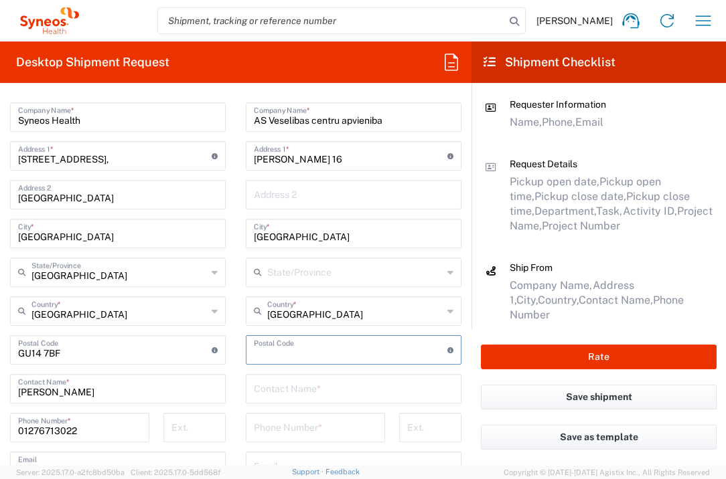
click at [309, 350] on input "undefined" at bounding box center [350, 348] width 193 height 23
type input "1021"
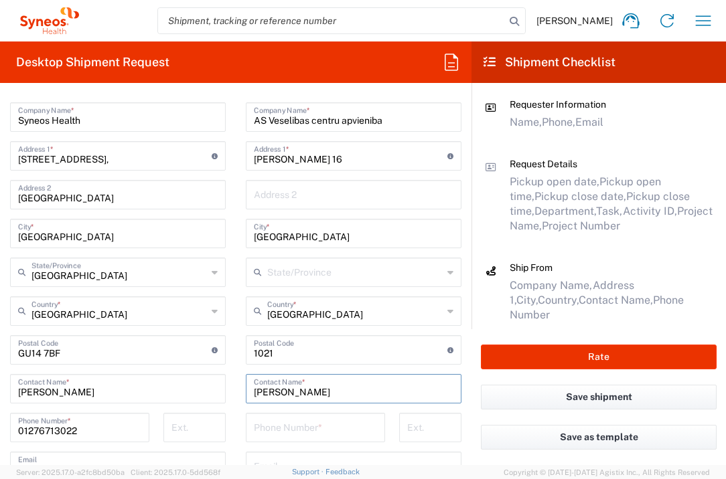
type input "[PERSON_NAME]"
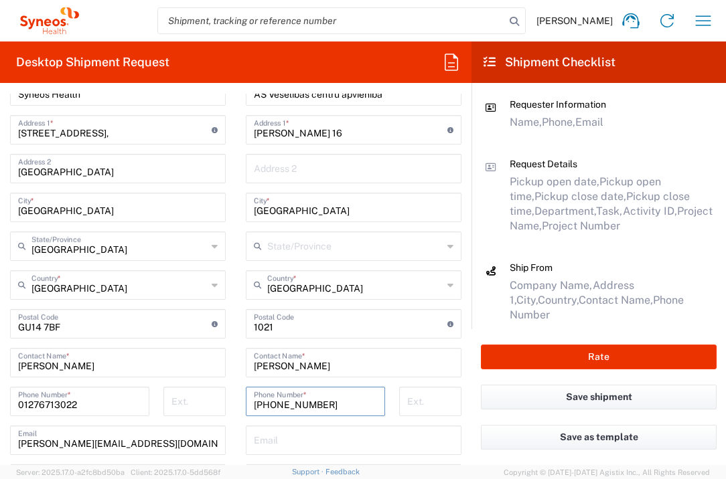
scroll to position [793, 0]
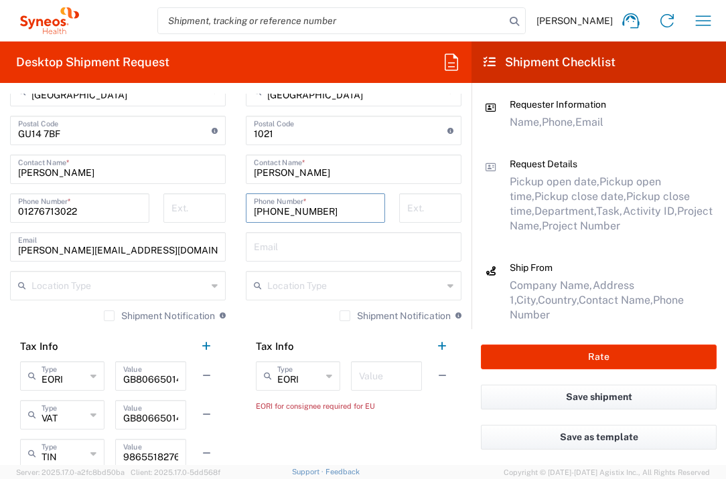
type input "[PHONE_NUMBER]"
click at [384, 382] on input "text" at bounding box center [386, 374] width 55 height 23
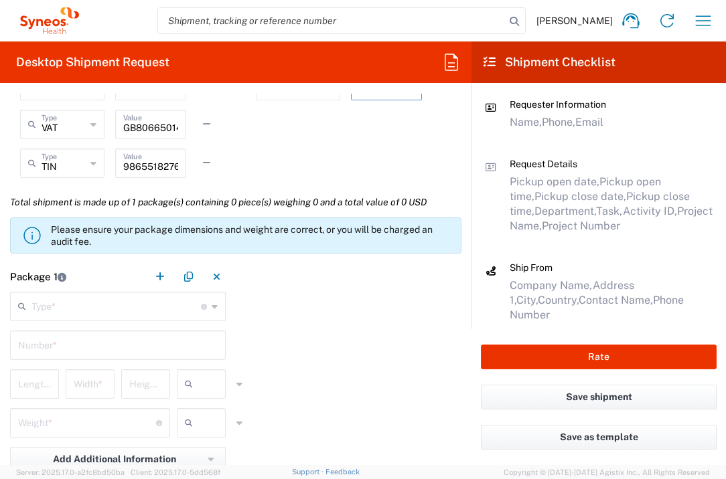
scroll to position [1161, 0]
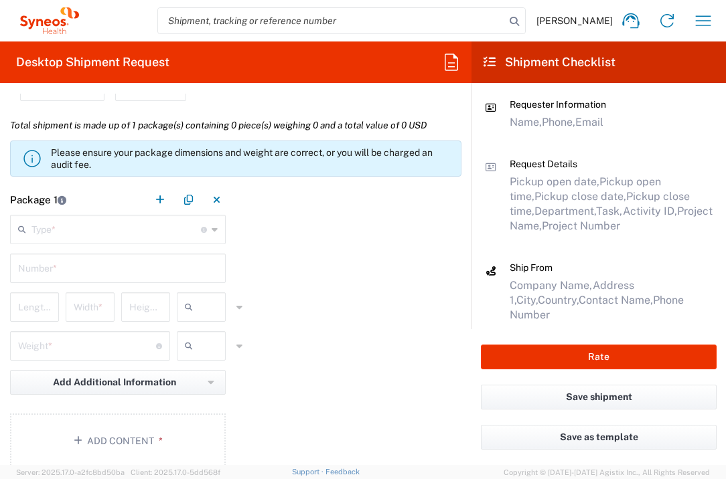
type input "1"
click at [127, 230] on input "text" at bounding box center [115, 228] width 169 height 23
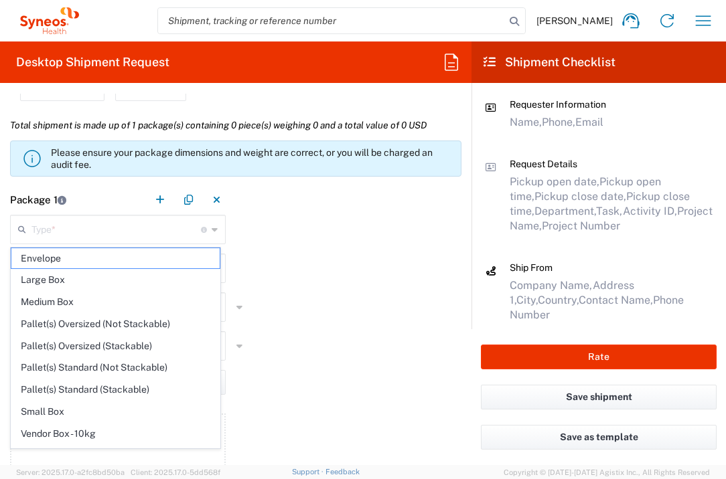
click at [124, 250] on span "Envelope" at bounding box center [115, 258] width 208 height 21
type input "Envelope"
type input "1"
type input "9.5"
type input "12.5"
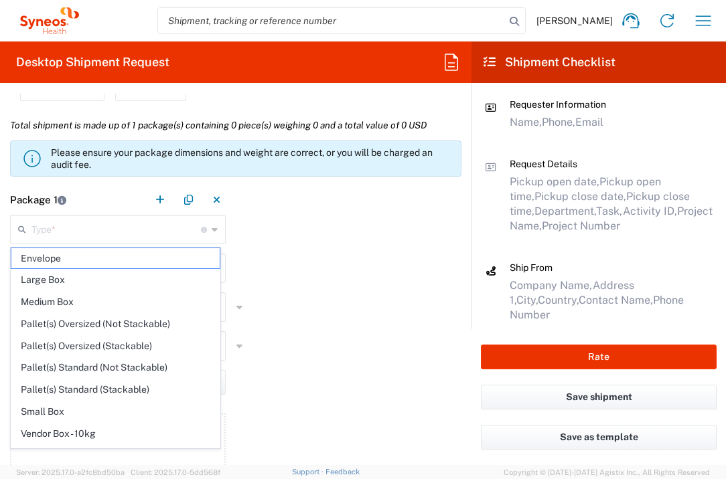
type input "0.25"
type input "in"
type input "0.45"
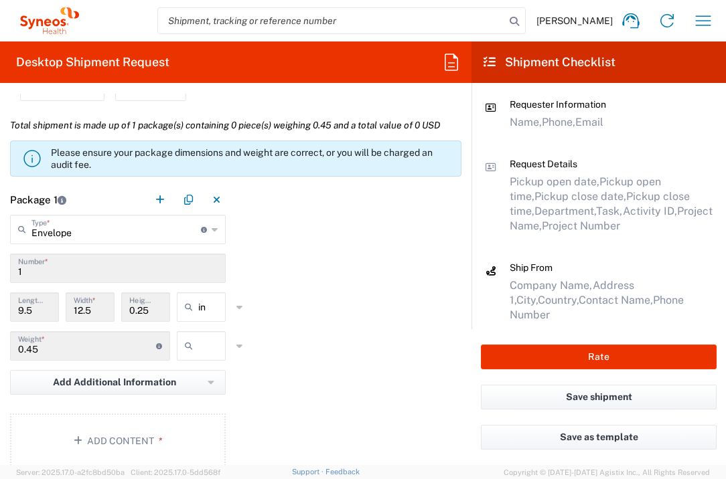
click at [187, 331] on div at bounding box center [201, 345] width 49 height 29
click at [193, 339] on icon at bounding box center [191, 345] width 13 height 21
drag, startPoint x: 198, startPoint y: 392, endPoint x: 191, endPoint y: 399, distance: 10.0
click at [198, 393] on span "lbs" at bounding box center [196, 396] width 45 height 21
type input "lbs"
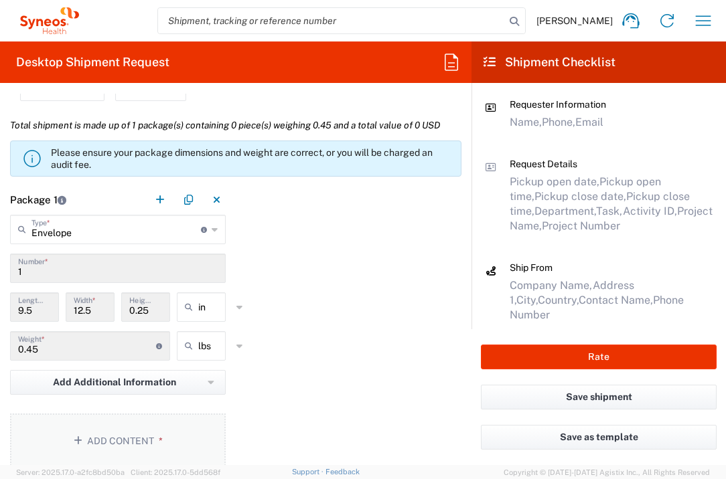
click at [168, 430] on button "Add Content *" at bounding box center [118, 441] width 216 height 55
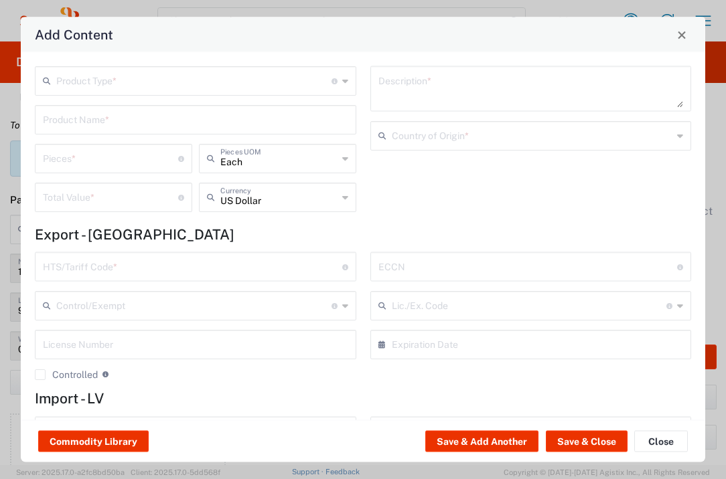
click at [179, 84] on input "text" at bounding box center [193, 79] width 275 height 23
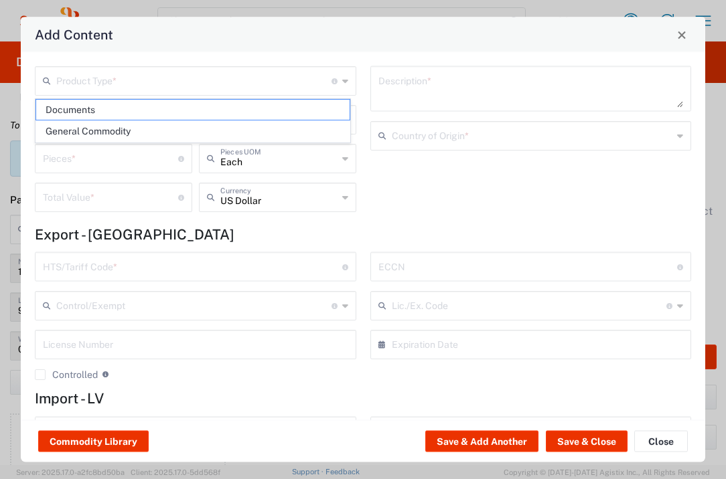
drag, startPoint x: 177, startPoint y: 104, endPoint x: 184, endPoint y: 112, distance: 10.5
click at [177, 104] on span "Documents" at bounding box center [192, 110] width 313 height 21
type input "Documents"
type input "1"
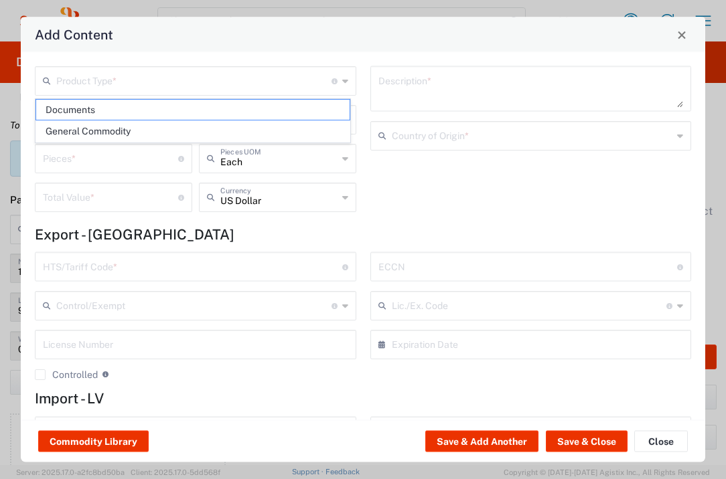
type input "1"
type textarea "Documents"
type input "[GEOGRAPHIC_DATA]"
type input "0000.00.0000"
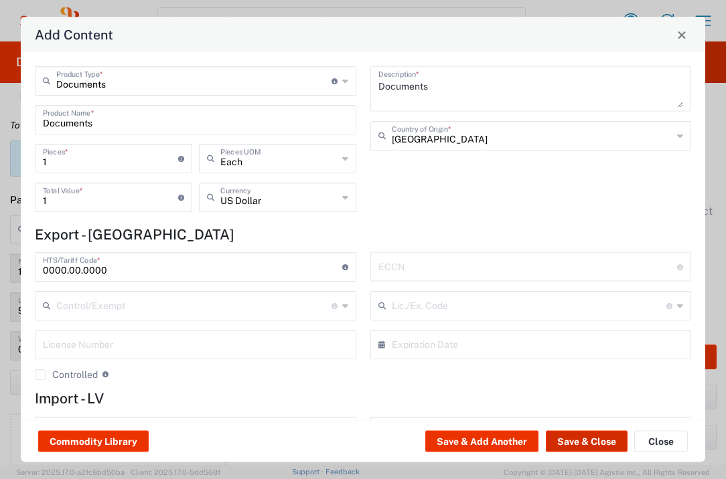
click at [569, 437] on button "Save & Close" at bounding box center [587, 441] width 82 height 21
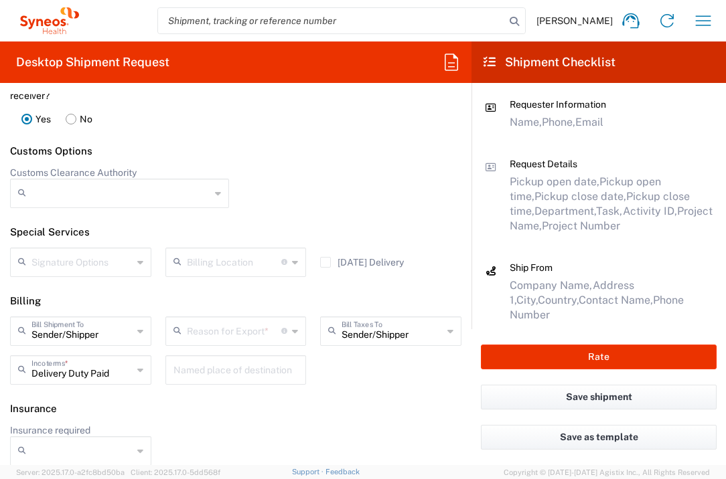
scroll to position [1871, 0]
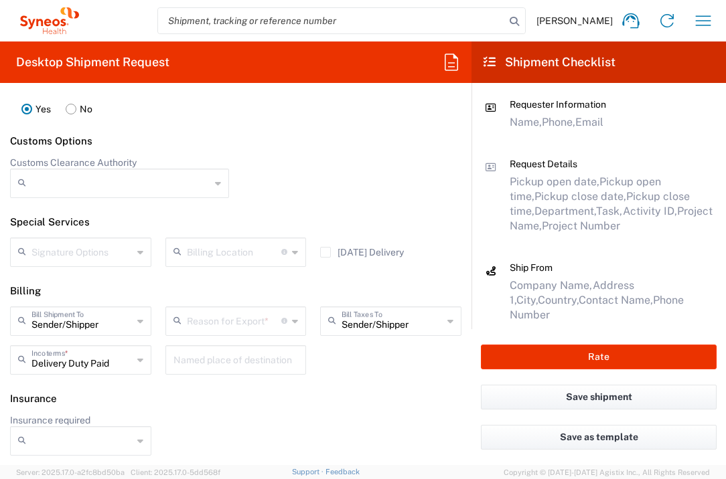
click at [248, 255] on input "text" at bounding box center [234, 251] width 95 height 23
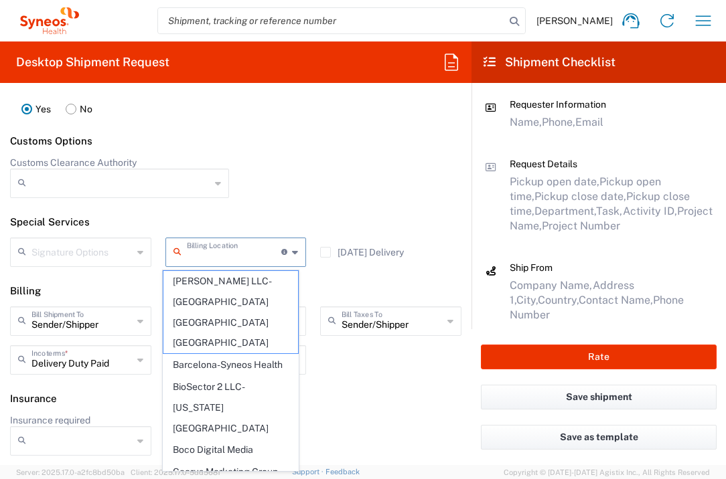
click at [348, 268] on div "[DATE] Delivery" at bounding box center [390, 257] width 155 height 39
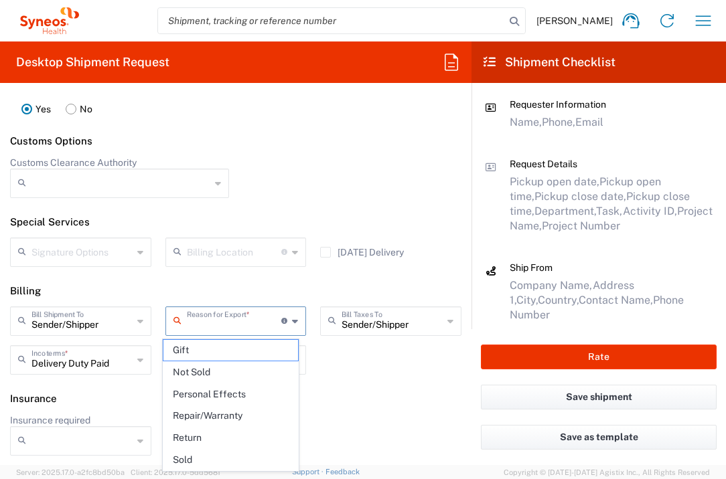
click at [238, 316] on input "text" at bounding box center [234, 320] width 95 height 23
drag, startPoint x: 219, startPoint y: 375, endPoint x: 241, endPoint y: 375, distance: 22.1
click at [220, 375] on span "Not Sold" at bounding box center [230, 372] width 135 height 21
type input "Not Sold"
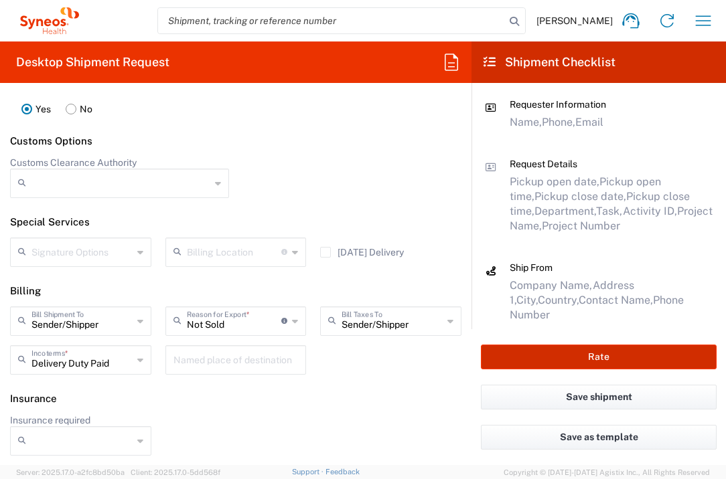
click at [572, 359] on button "Rate" at bounding box center [599, 357] width 236 height 25
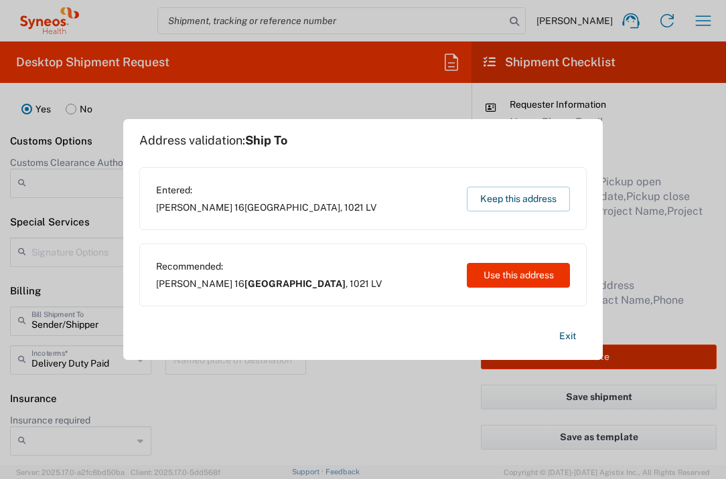
type input "7041203"
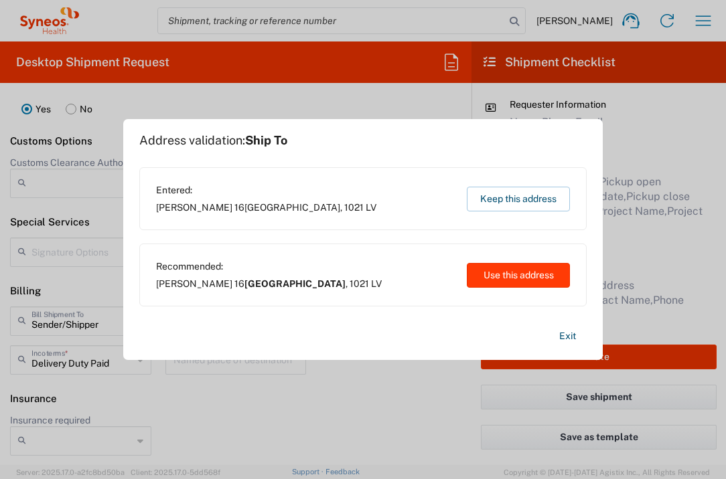
click at [532, 275] on button "Use this address" at bounding box center [518, 275] width 103 height 25
type input "[GEOGRAPHIC_DATA]"
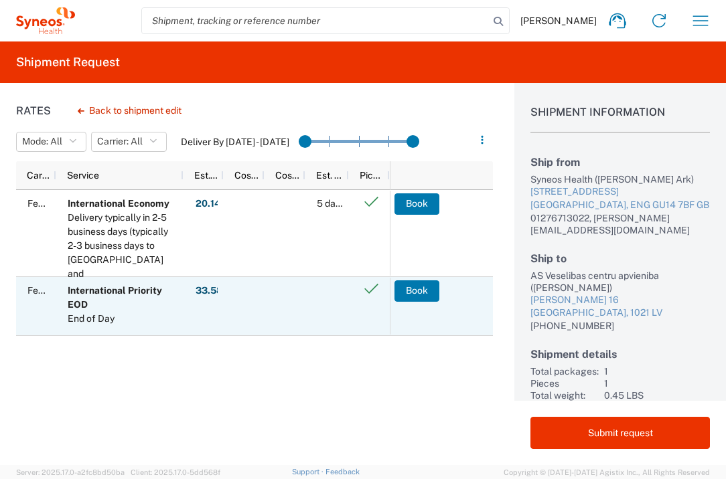
click at [420, 286] on button "Book" at bounding box center [416, 290] width 45 height 21
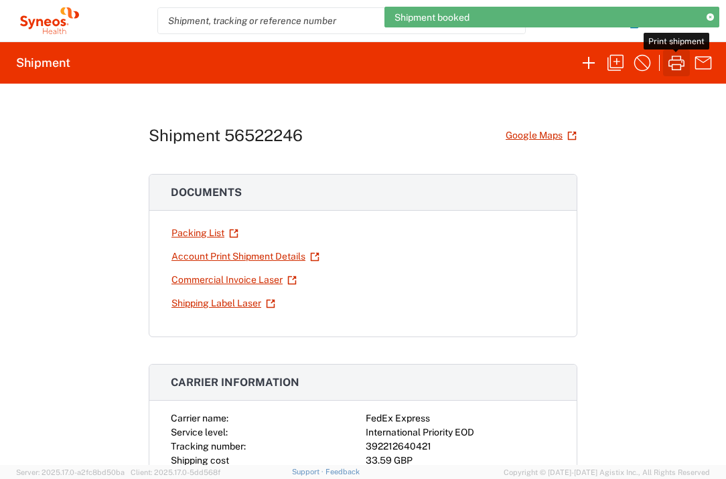
click at [669, 61] on icon "button" at bounding box center [676, 63] width 16 height 15
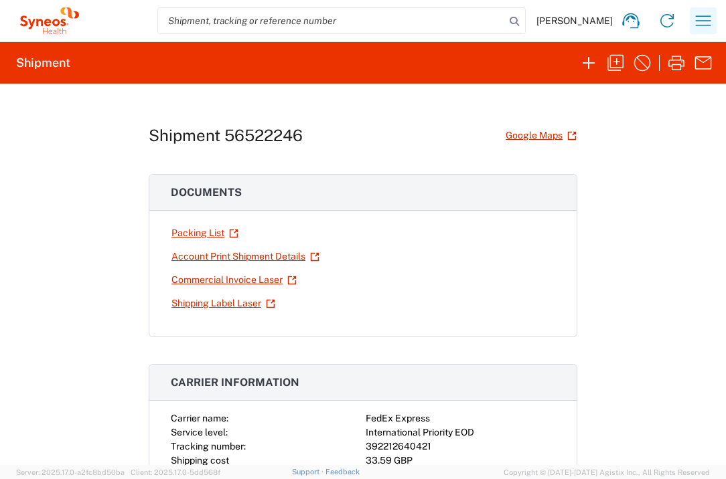
click at [710, 23] on icon "button" at bounding box center [702, 20] width 21 height 21
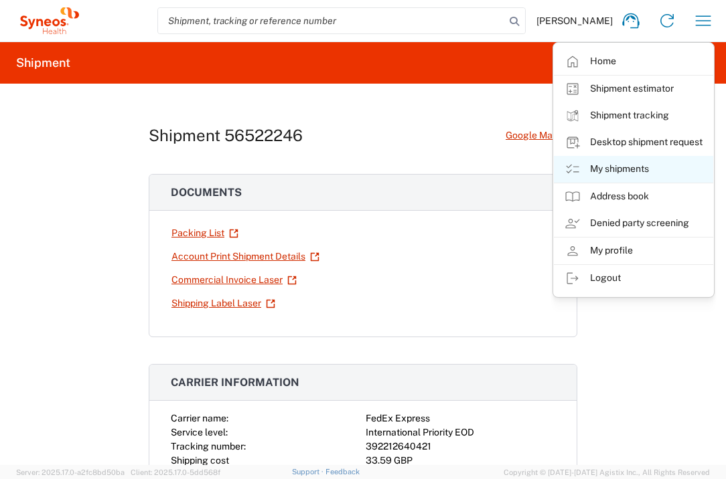
click at [627, 167] on link "My shipments" at bounding box center [633, 169] width 159 height 27
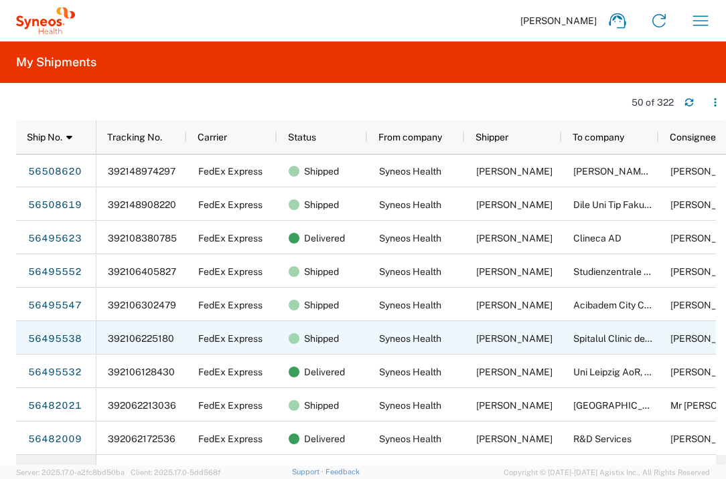
scroll to position [149, 0]
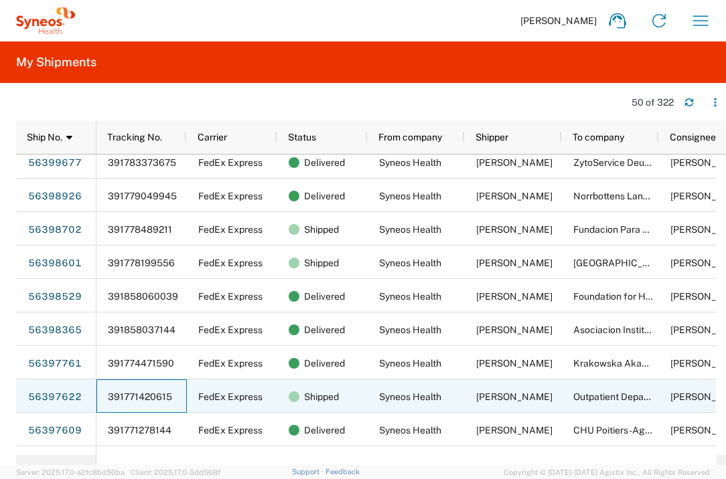
drag, startPoint x: 175, startPoint y: 396, endPoint x: 153, endPoint y: 396, distance: 21.4
click at [153, 396] on div "391771420615" at bounding box center [141, 396] width 90 height 33
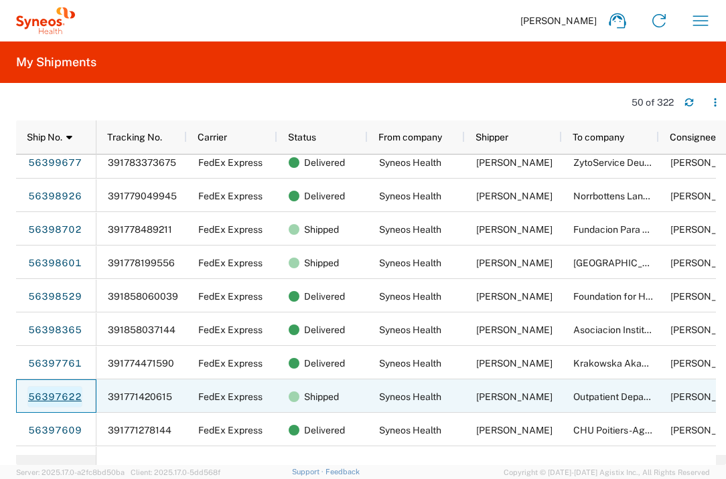
click at [70, 396] on link "56397622" at bounding box center [54, 396] width 55 height 21
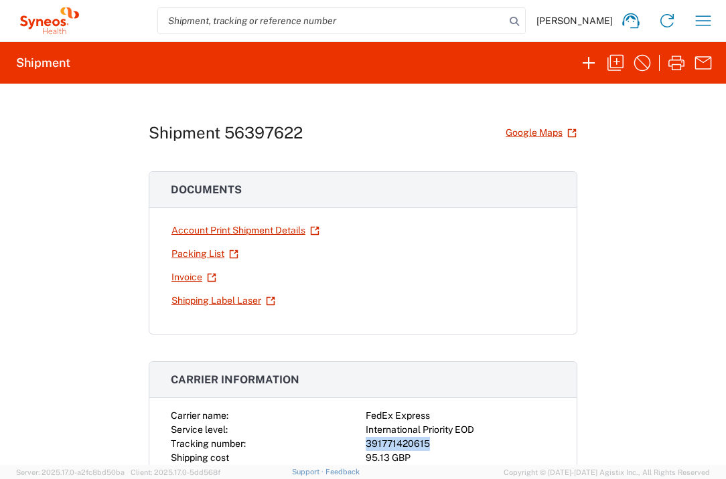
drag, startPoint x: 425, startPoint y: 444, endPoint x: 359, endPoint y: 442, distance: 65.6
click at [359, 442] on div "Carrier name: FedEx Express Service level: International Priority EOD Tracking …" at bounding box center [363, 437] width 384 height 56
copy div "391771420615"
click at [699, 16] on icon "button" at bounding box center [702, 20] width 15 height 10
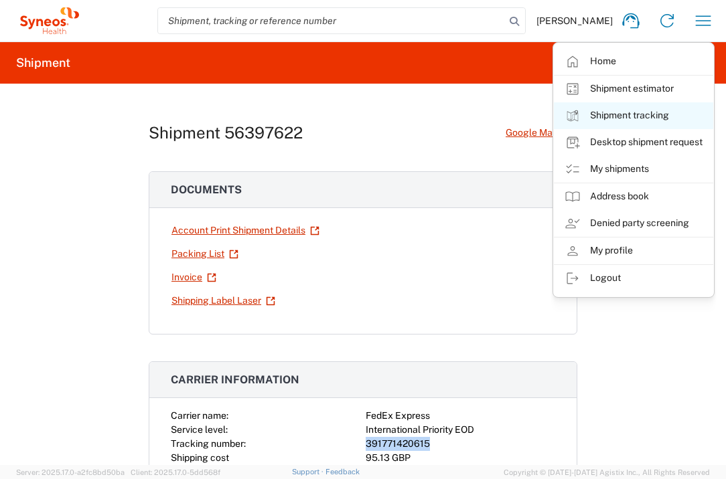
click at [635, 118] on link "Shipment tracking" at bounding box center [633, 115] width 159 height 27
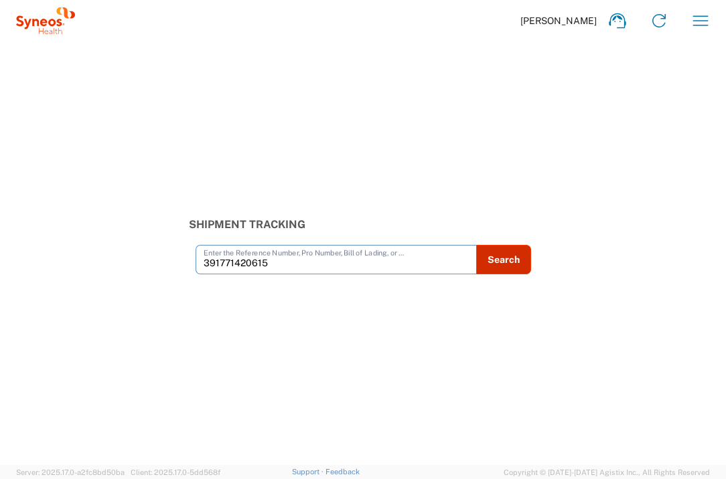
type input "391771420615"
click at [503, 258] on button "Search" at bounding box center [503, 259] width 55 height 29
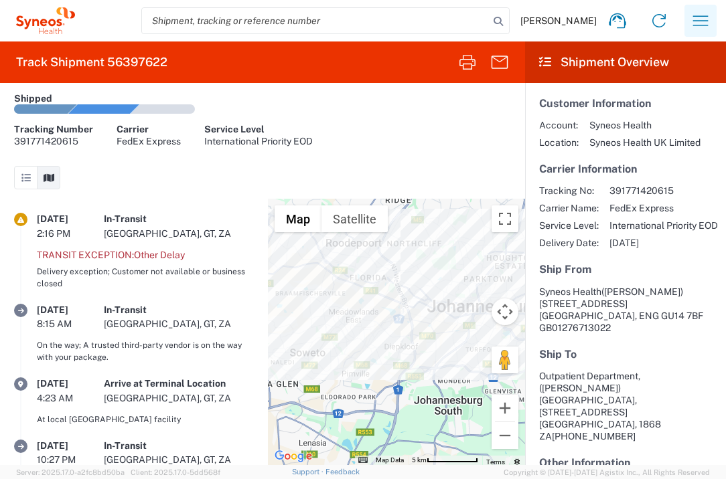
click at [710, 16] on icon "button" at bounding box center [699, 20] width 21 height 21
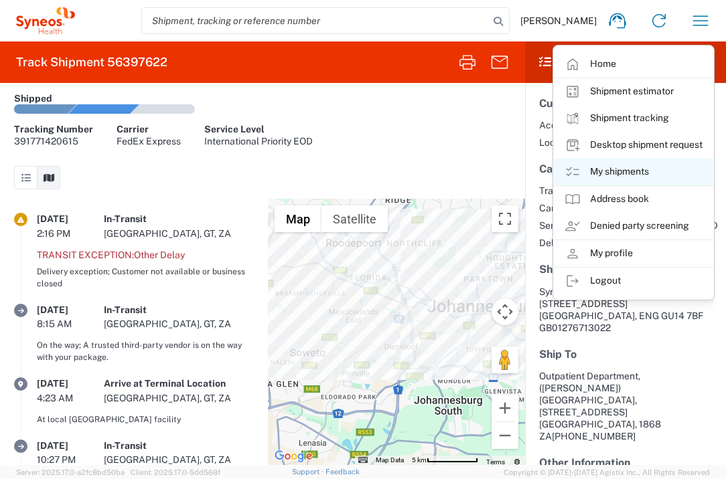
click at [637, 171] on link "My shipments" at bounding box center [633, 172] width 159 height 27
